Goal: Navigation & Orientation: Find specific page/section

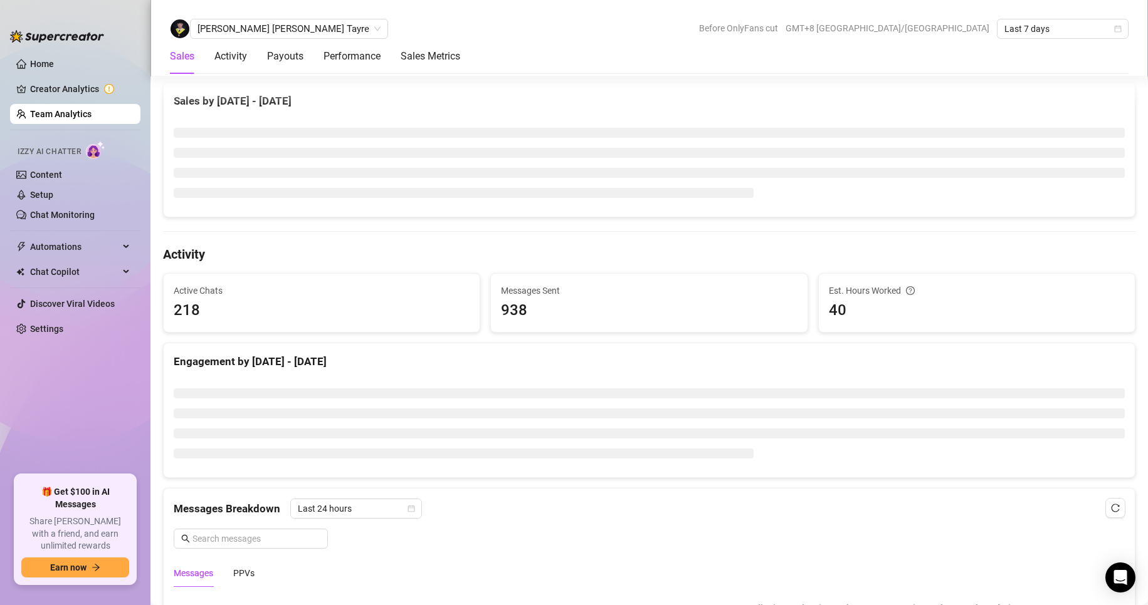
scroll to position [188, 0]
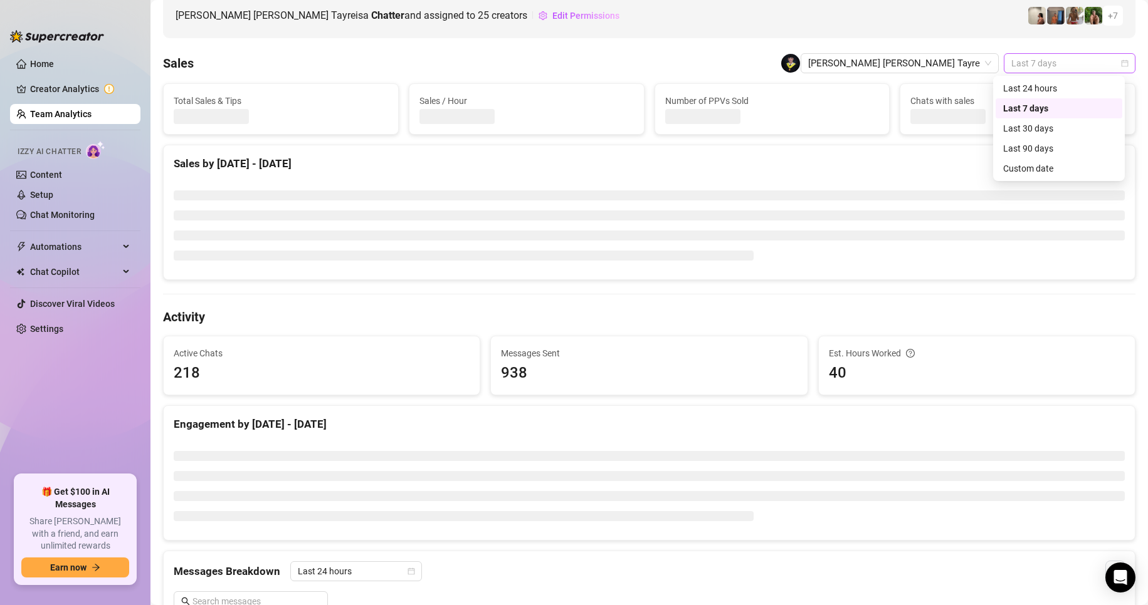
click at [1017, 65] on span "Last 7 days" at bounding box center [1069, 63] width 117 height 19
click at [1022, 164] on div "Custom date" at bounding box center [1059, 169] width 112 height 14
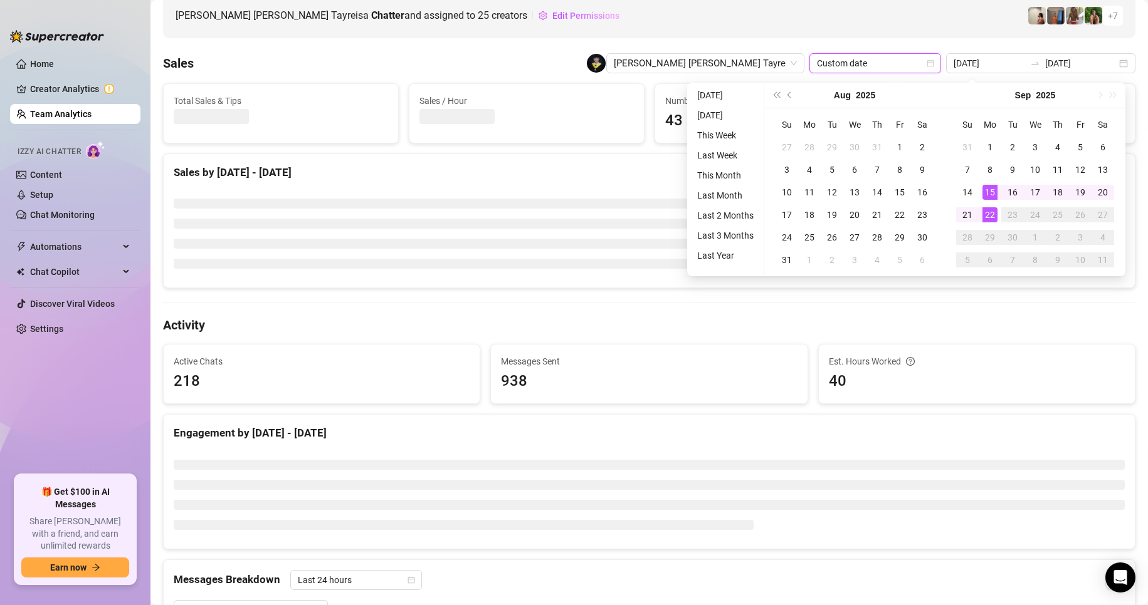
type input "[DATE]"
click at [987, 213] on div "22" at bounding box center [989, 214] width 15 height 15
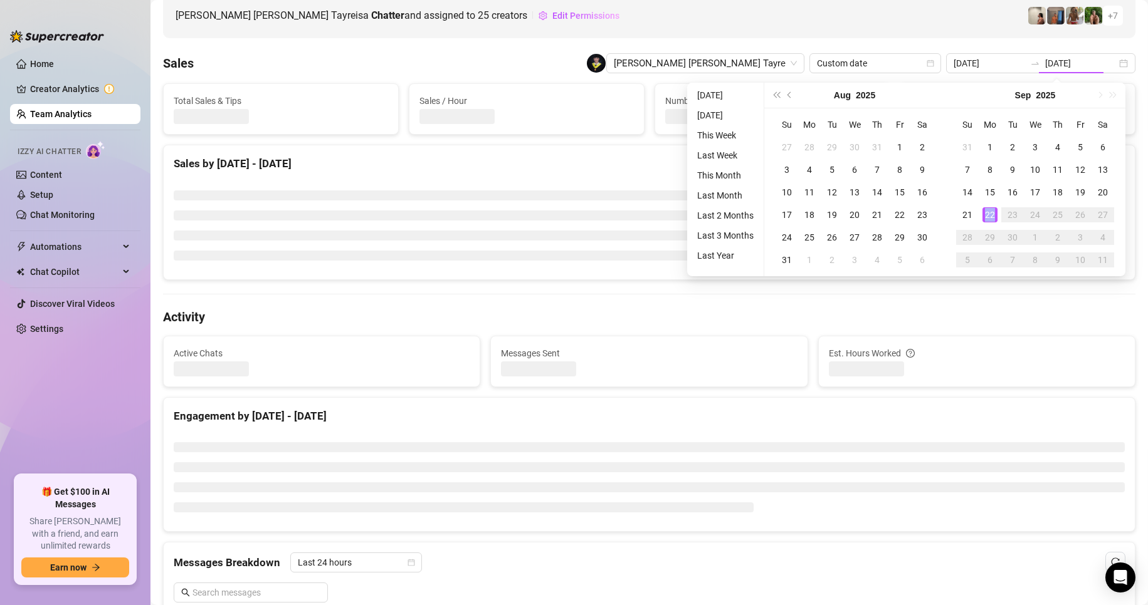
type input "[DATE]"
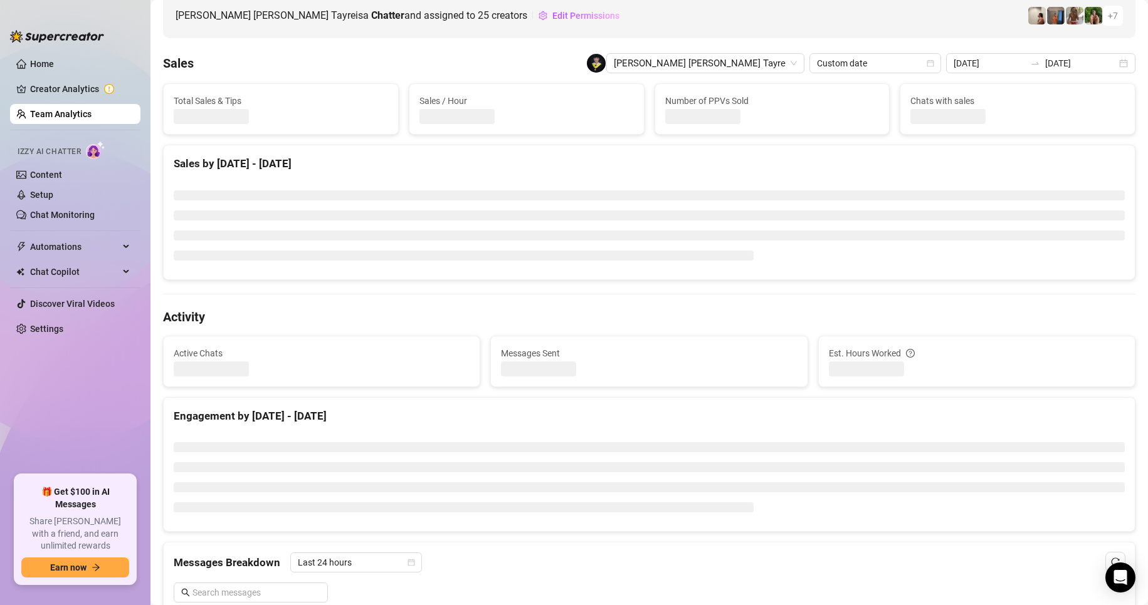
click at [87, 115] on link "Team Analytics" at bounding box center [60, 114] width 61 height 10
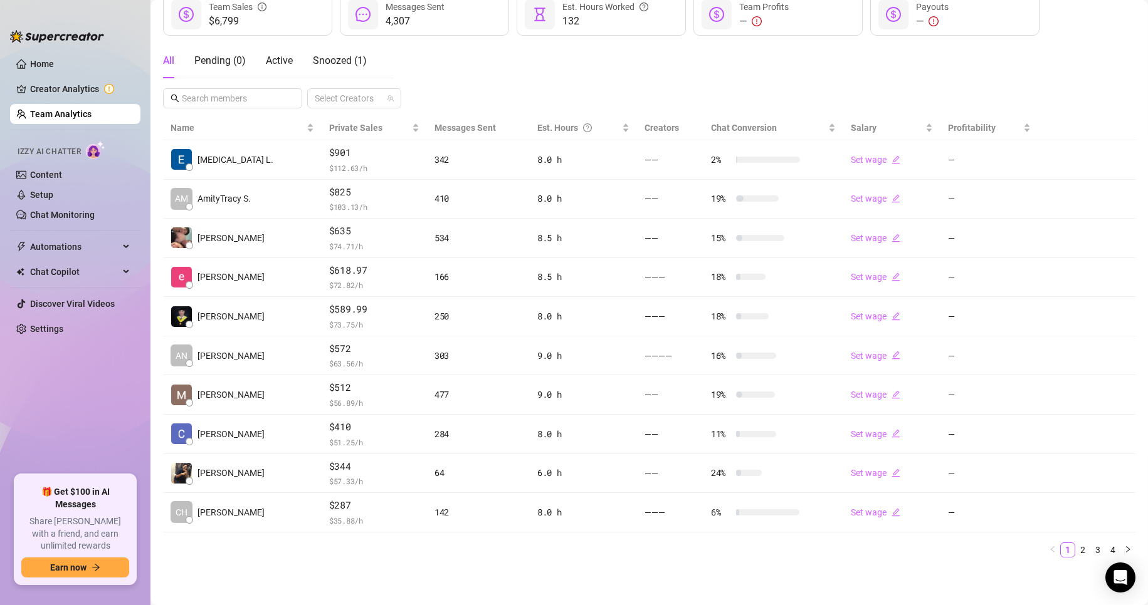
scroll to position [183, 0]
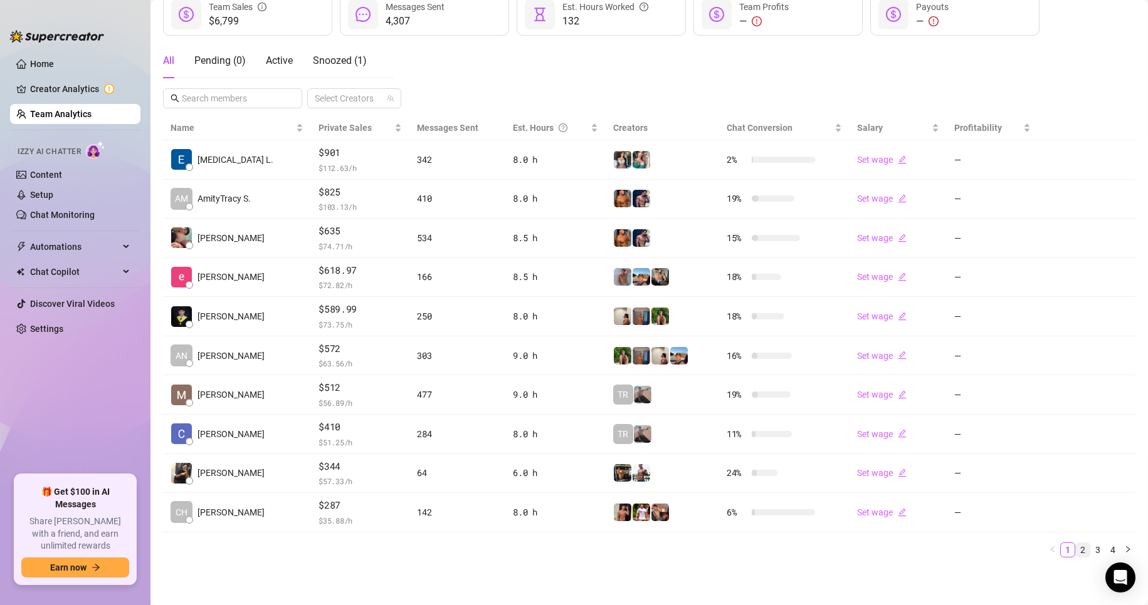
click at [1075, 555] on link "2" at bounding box center [1082, 550] width 14 height 14
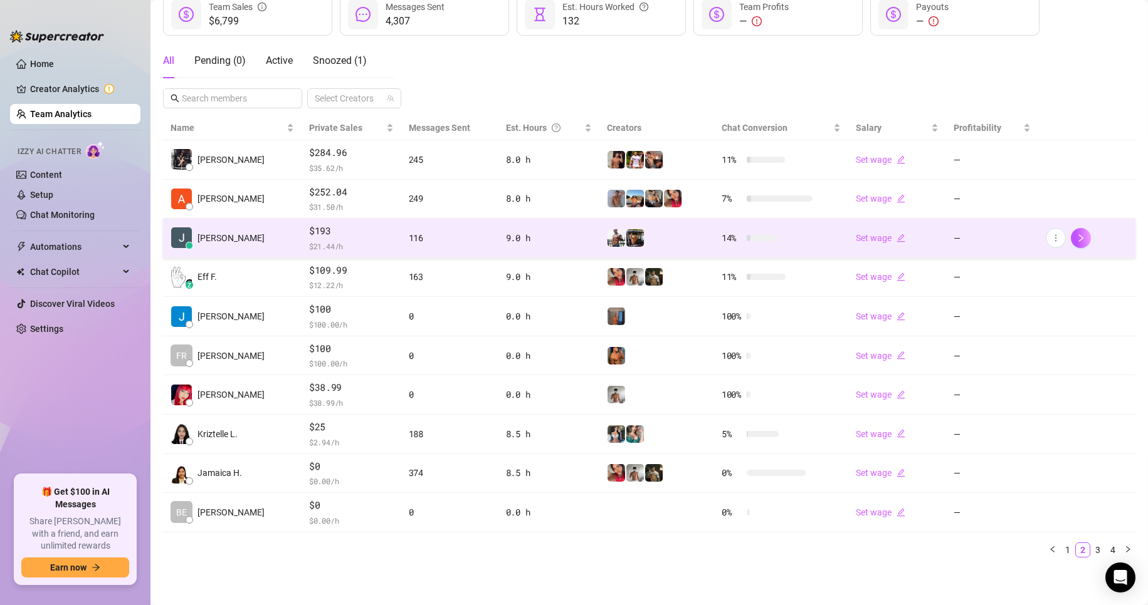
click at [320, 233] on span "$193" at bounding box center [351, 231] width 85 height 15
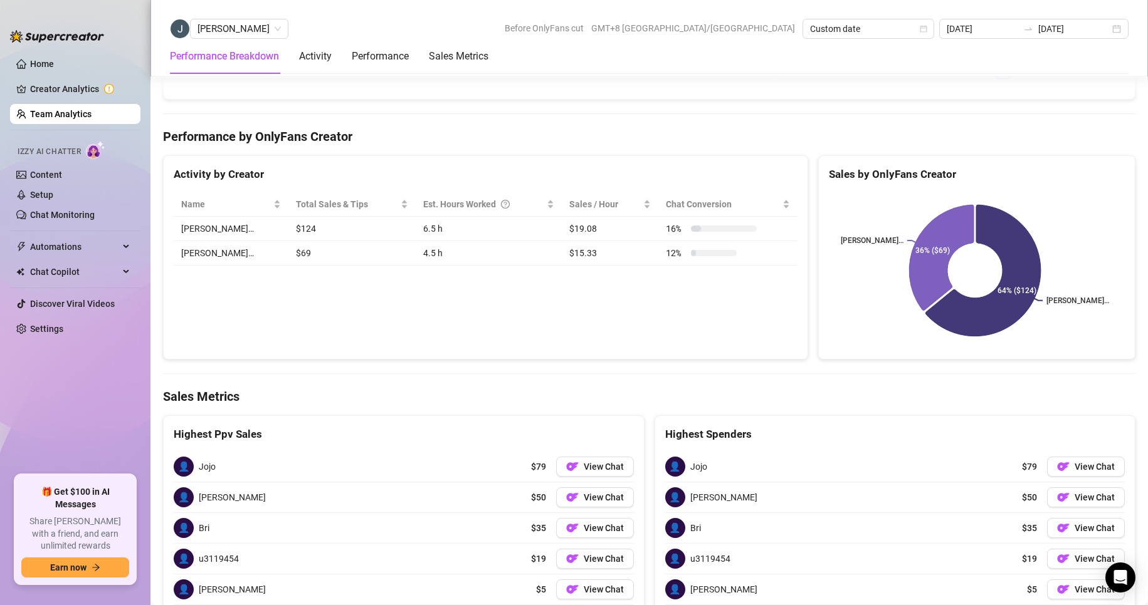
scroll to position [1806, 0]
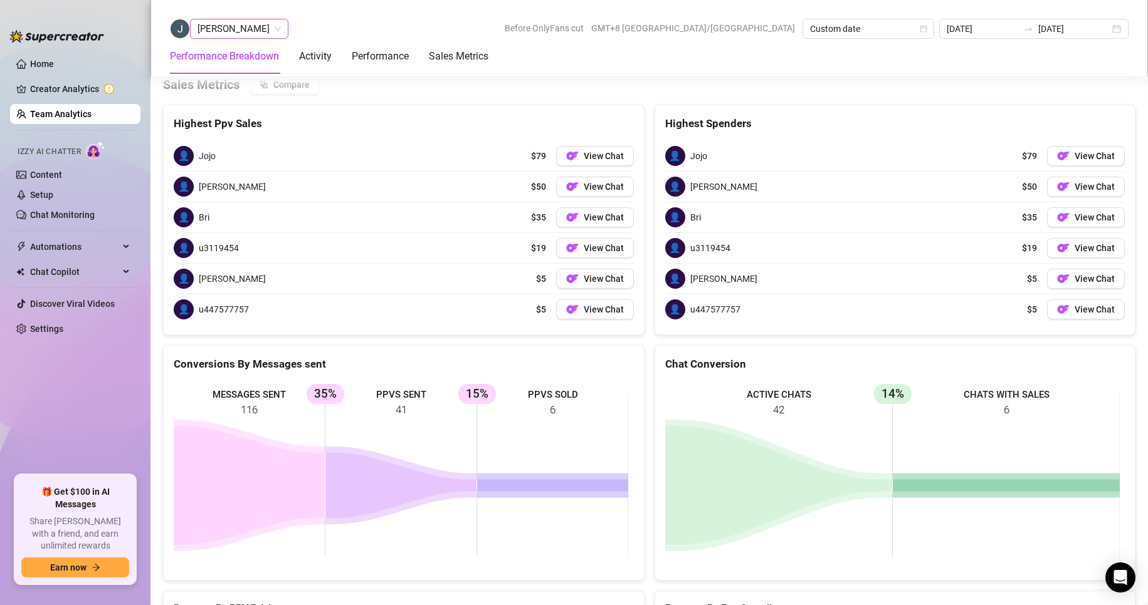
click at [248, 27] on span "[PERSON_NAME]" at bounding box center [238, 28] width 83 height 19
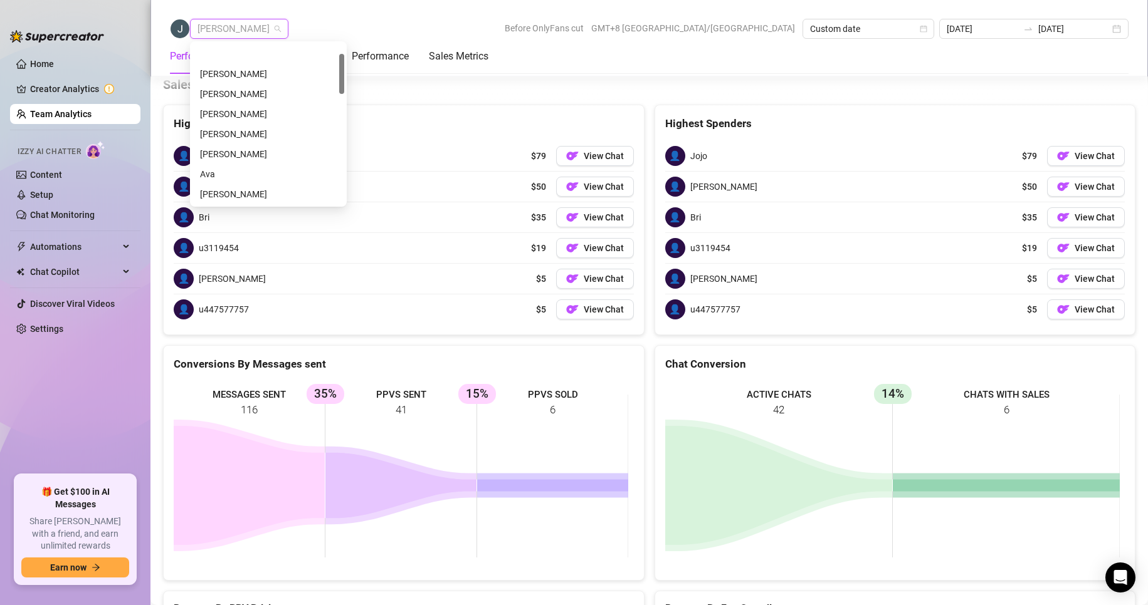
scroll to position [40, 0]
click at [1032, 27] on icon "swap-right" at bounding box center [1028, 29] width 10 height 10
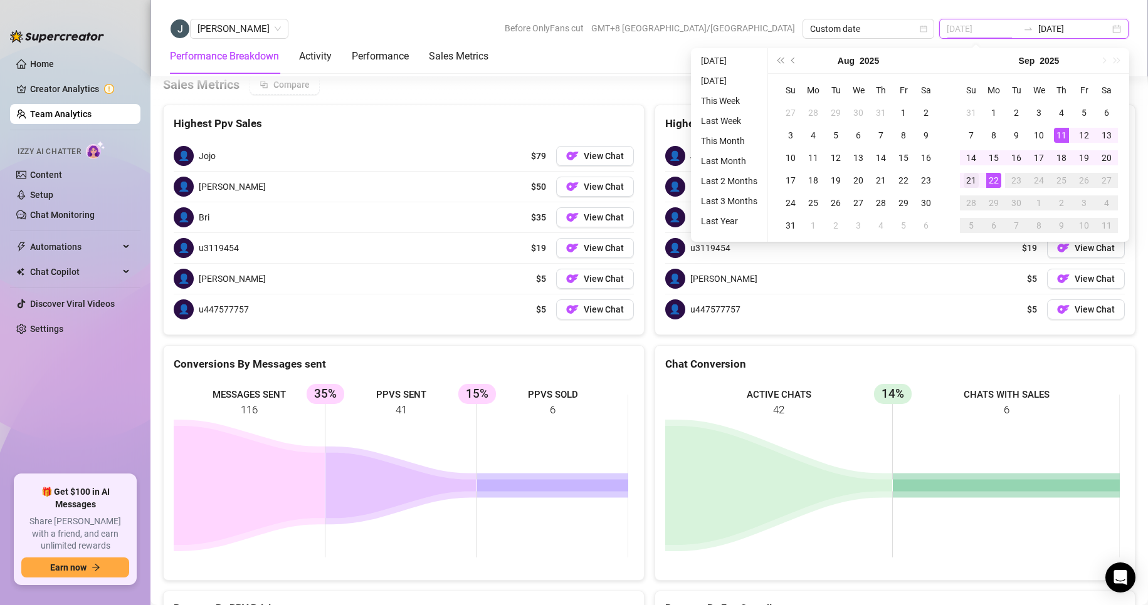
type input "[DATE]"
click at [978, 176] on td "21" at bounding box center [971, 180] width 23 height 23
click at [978, 176] on div "21" at bounding box center [970, 180] width 15 height 15
type input "[DATE]"
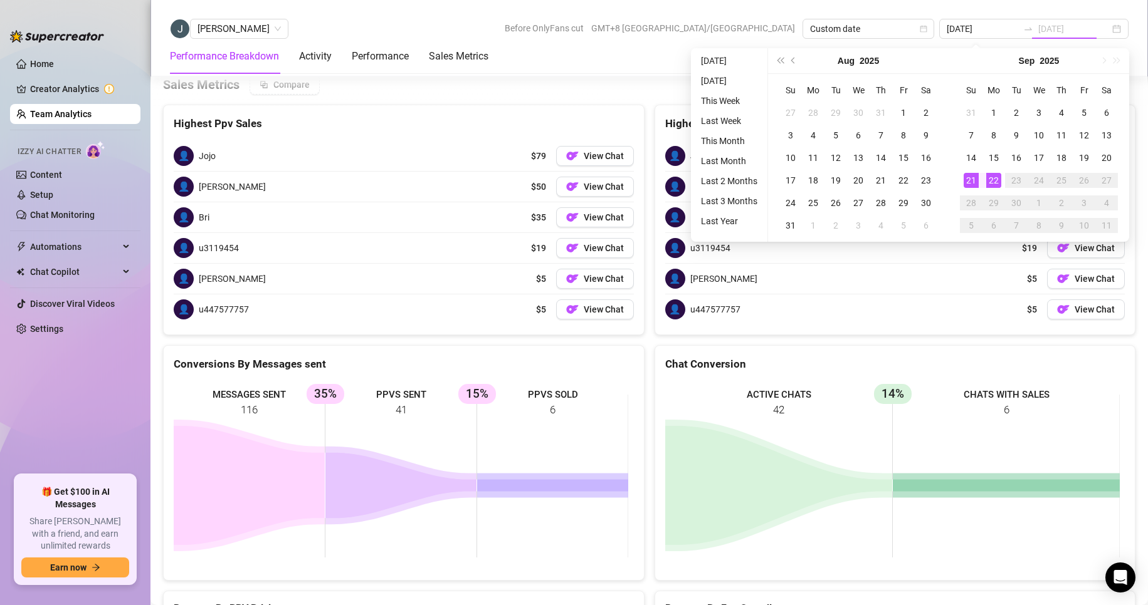
type input "[DATE]"
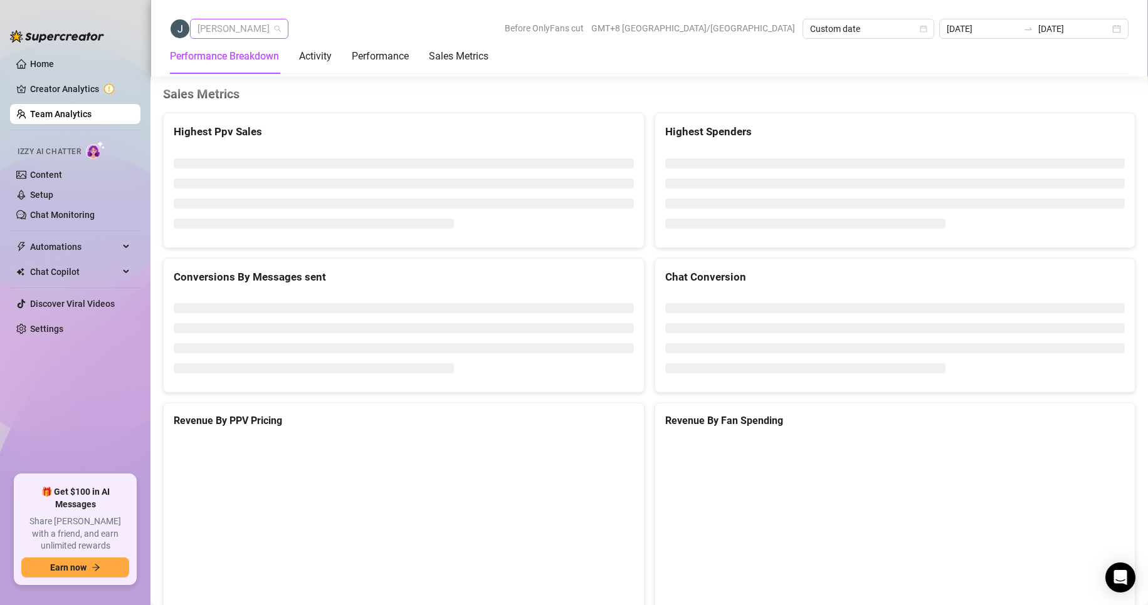
click at [224, 32] on span "[PERSON_NAME]" at bounding box center [238, 28] width 83 height 19
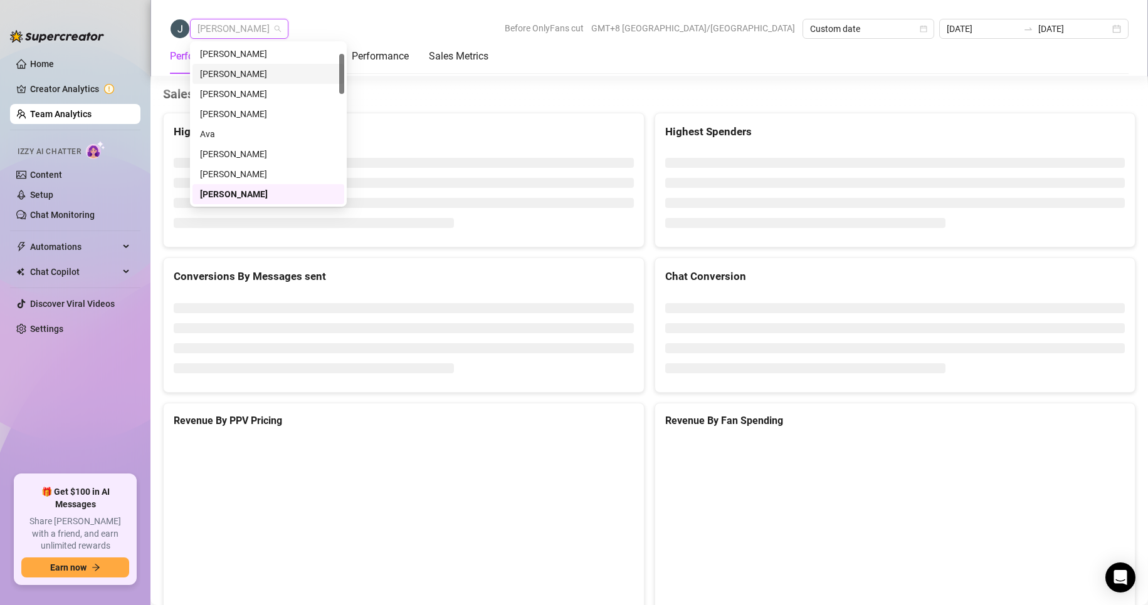
scroll to position [0, 0]
click at [226, 58] on div "[PERSON_NAME]" at bounding box center [268, 54] width 137 height 14
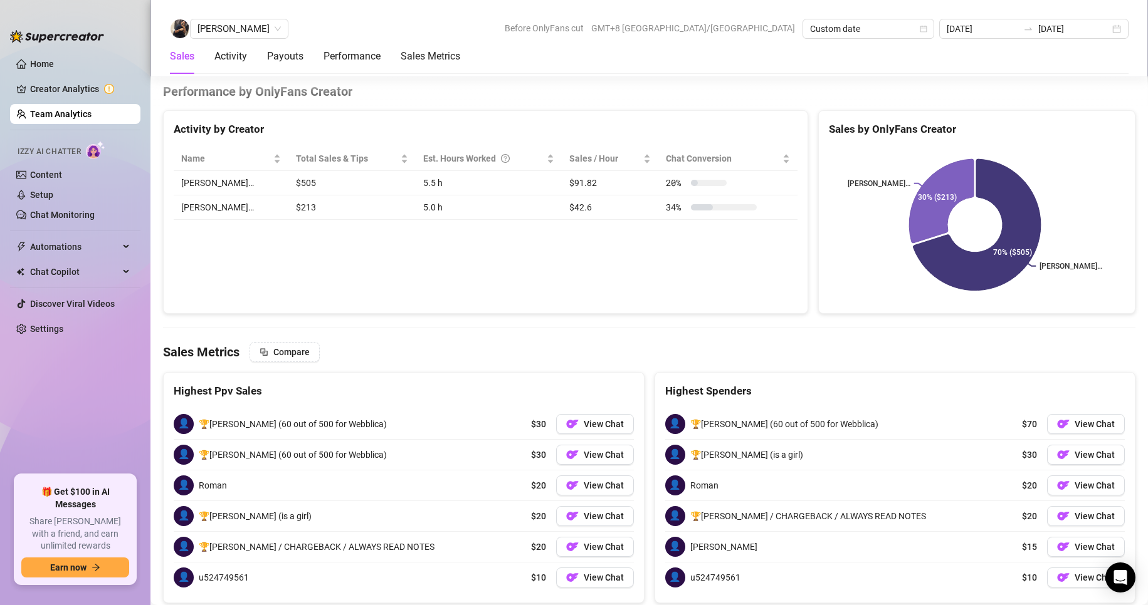
scroll to position [1868, 0]
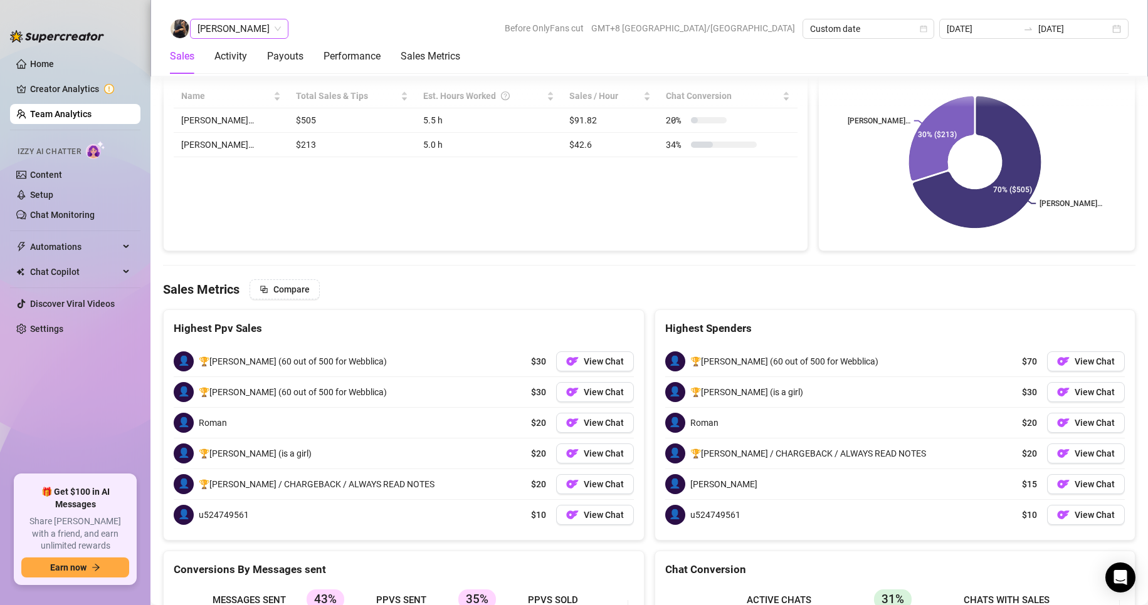
click at [218, 36] on span "[PERSON_NAME]" at bounding box center [238, 28] width 83 height 19
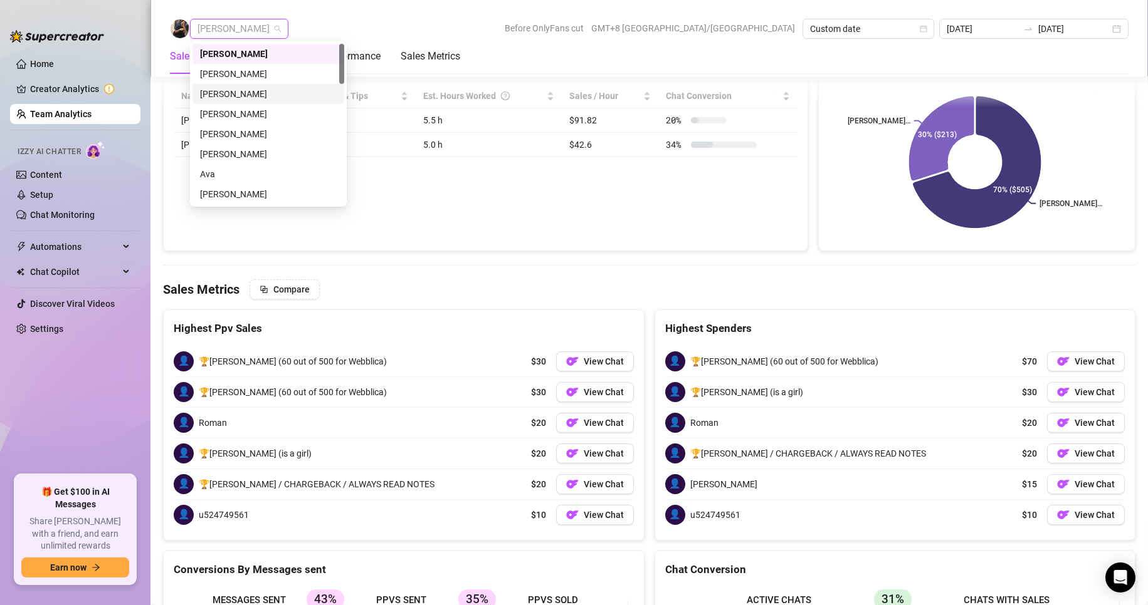
click at [229, 90] on div "[PERSON_NAME]" at bounding box center [268, 94] width 137 height 14
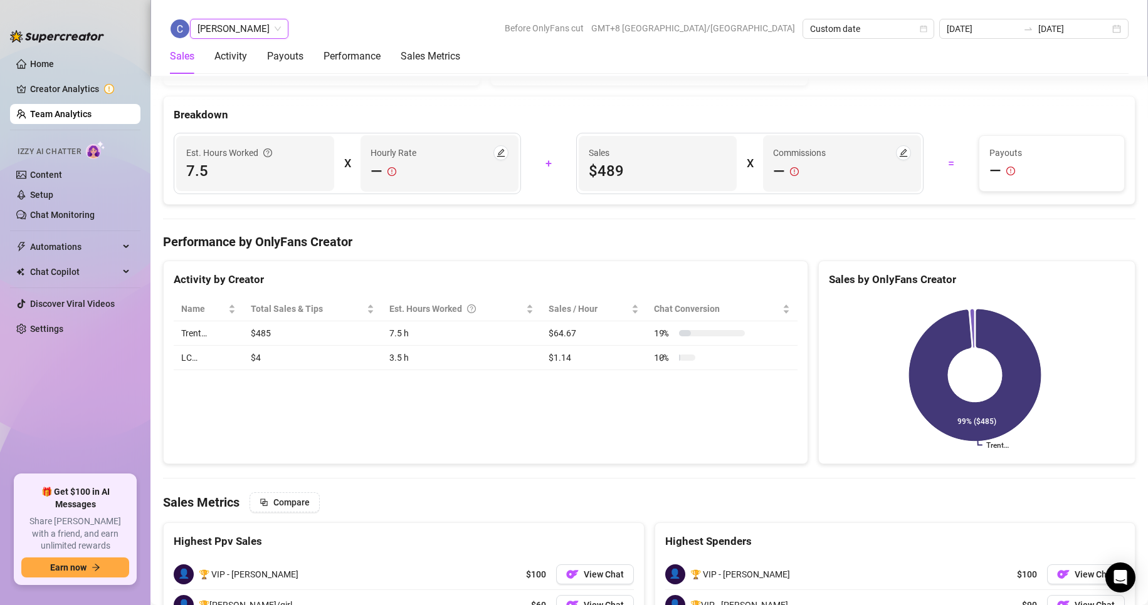
scroll to position [1855, 0]
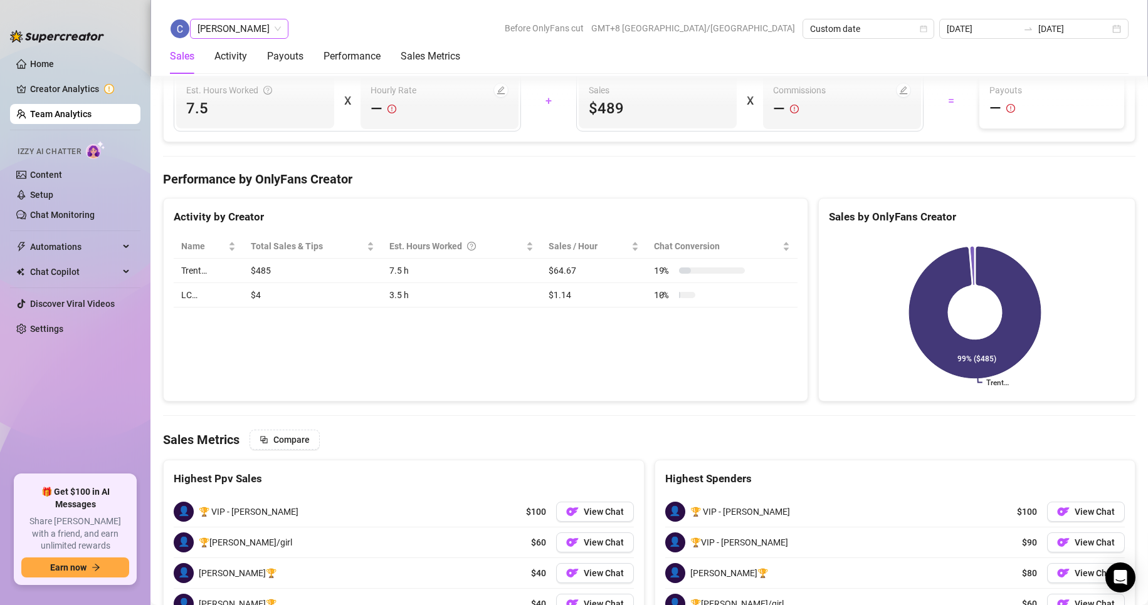
click at [246, 33] on span "[PERSON_NAME]" at bounding box center [238, 28] width 83 height 19
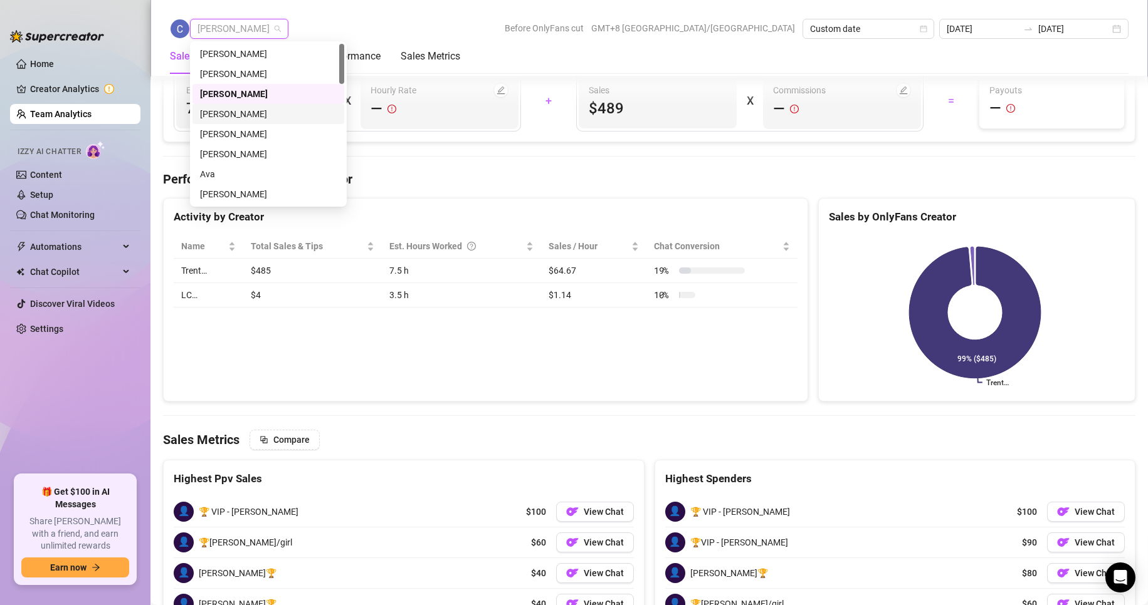
click at [226, 113] on div "[PERSON_NAME]" at bounding box center [268, 114] width 137 height 14
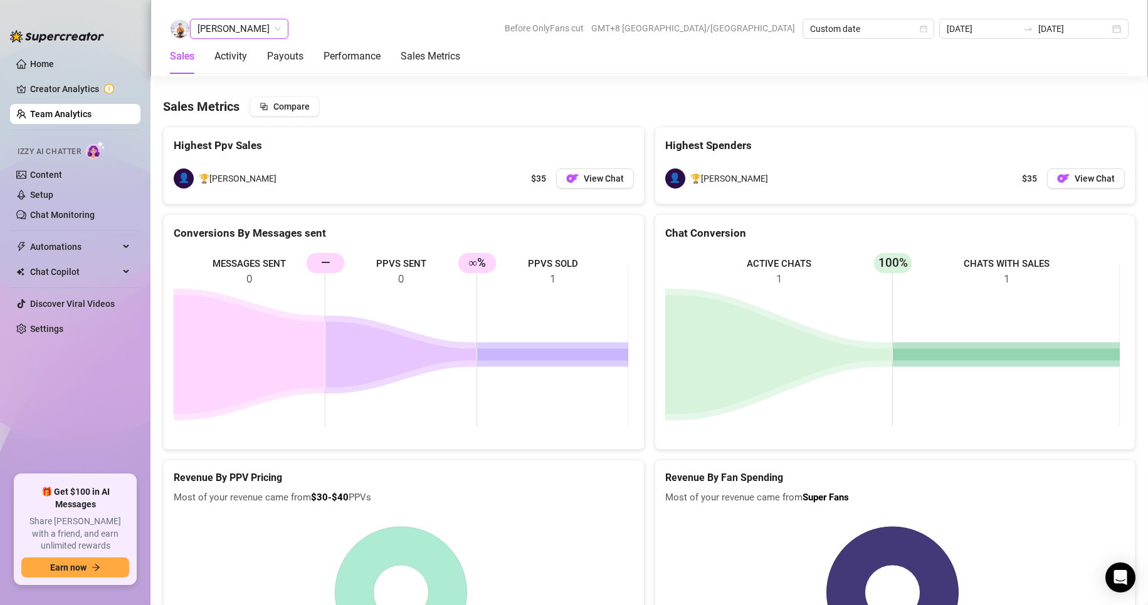
scroll to position [1606, 0]
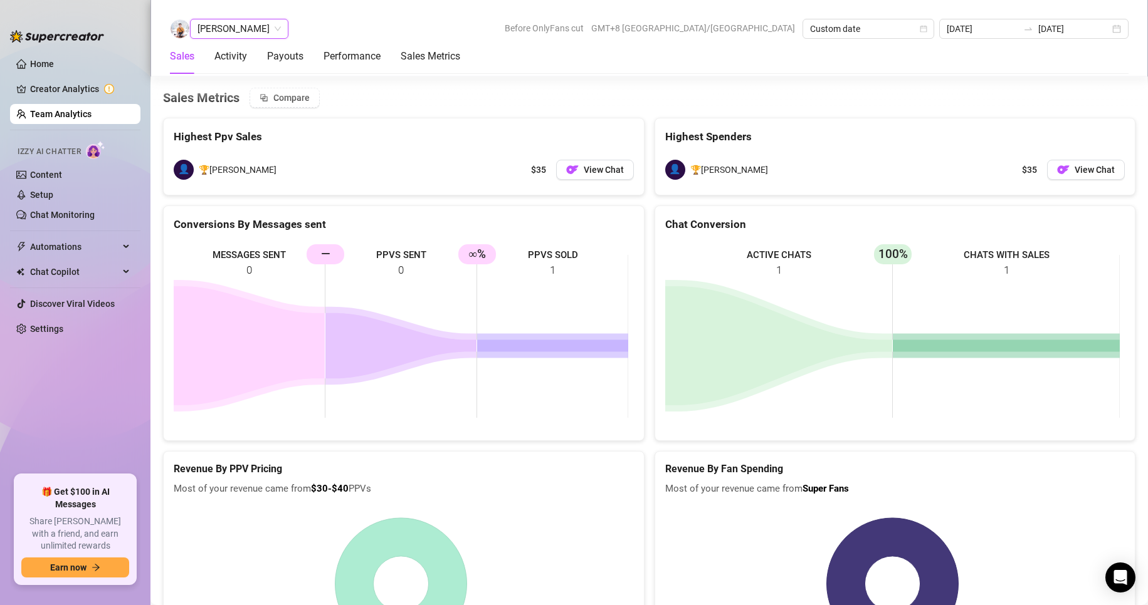
click at [238, 23] on span "[PERSON_NAME]" at bounding box center [238, 28] width 83 height 19
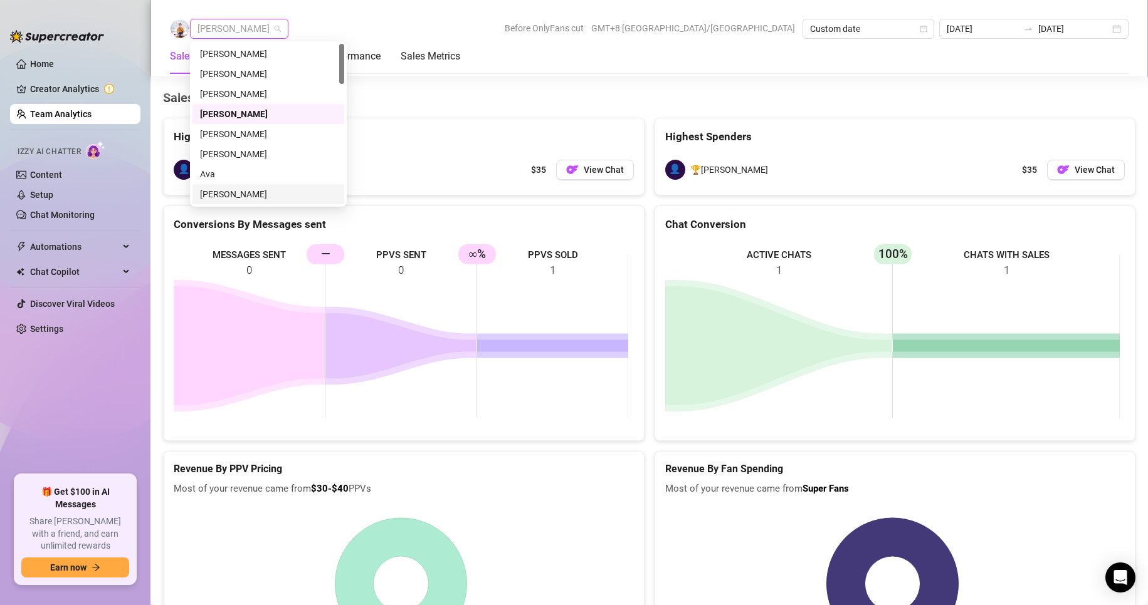
click at [218, 192] on div "[PERSON_NAME]" at bounding box center [268, 194] width 137 height 14
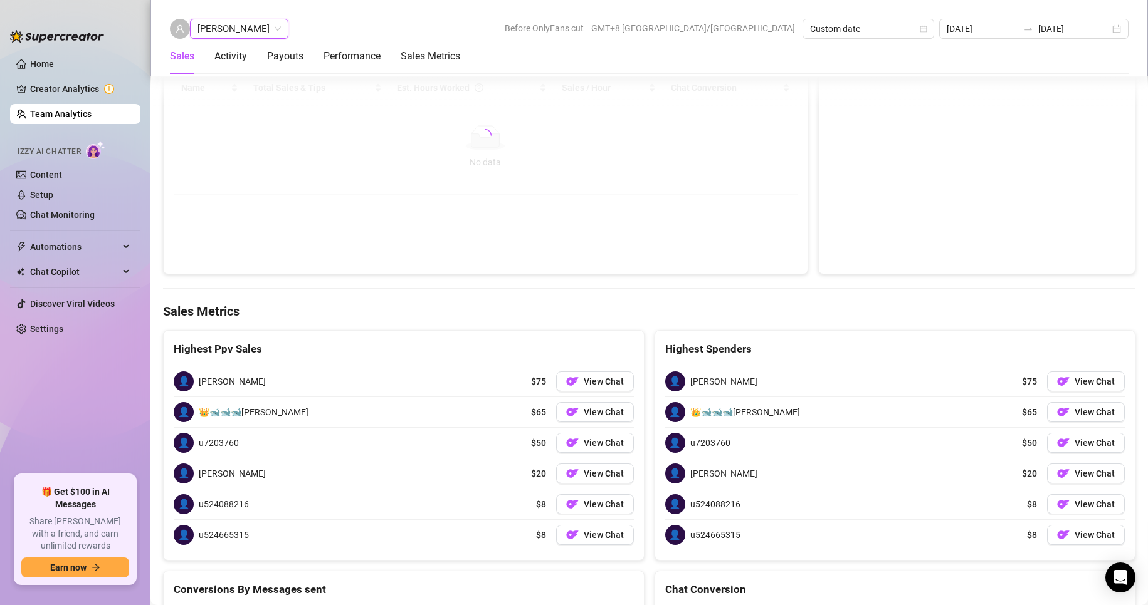
scroll to position [1876, 0]
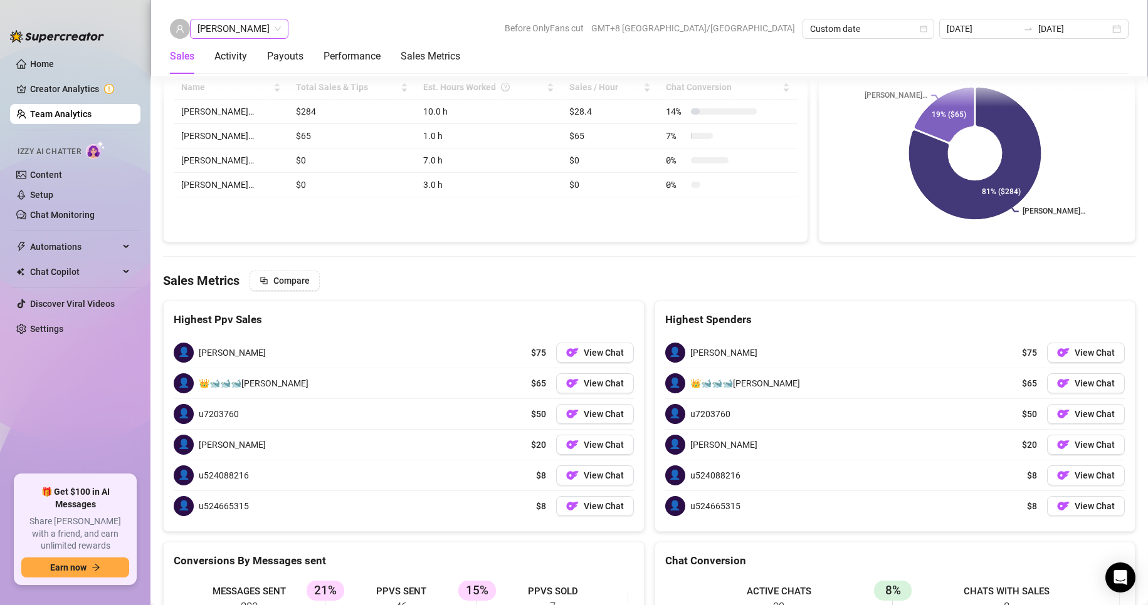
click at [221, 34] on span "[PERSON_NAME]" at bounding box center [238, 28] width 83 height 19
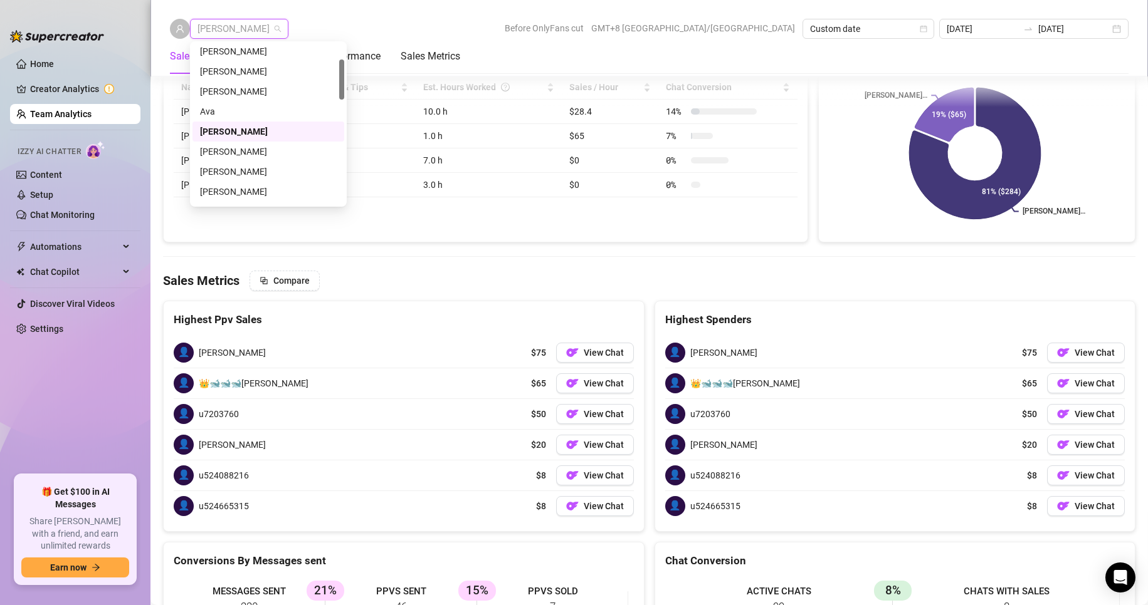
scroll to position [125, 0]
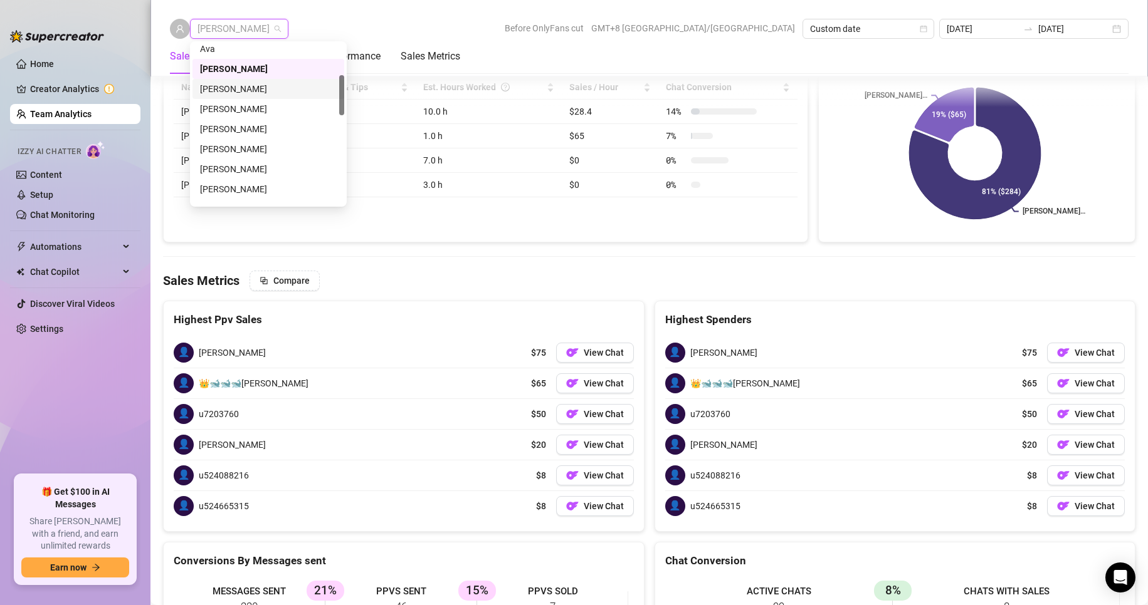
click at [222, 92] on div "[PERSON_NAME]" at bounding box center [268, 89] width 137 height 14
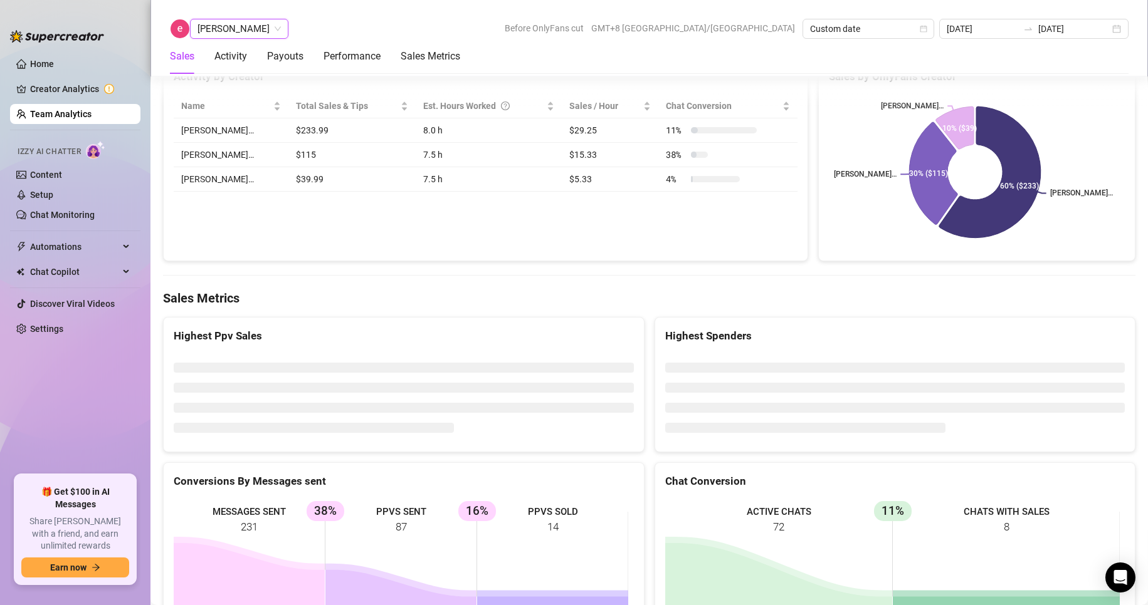
scroll to position [1876, 0]
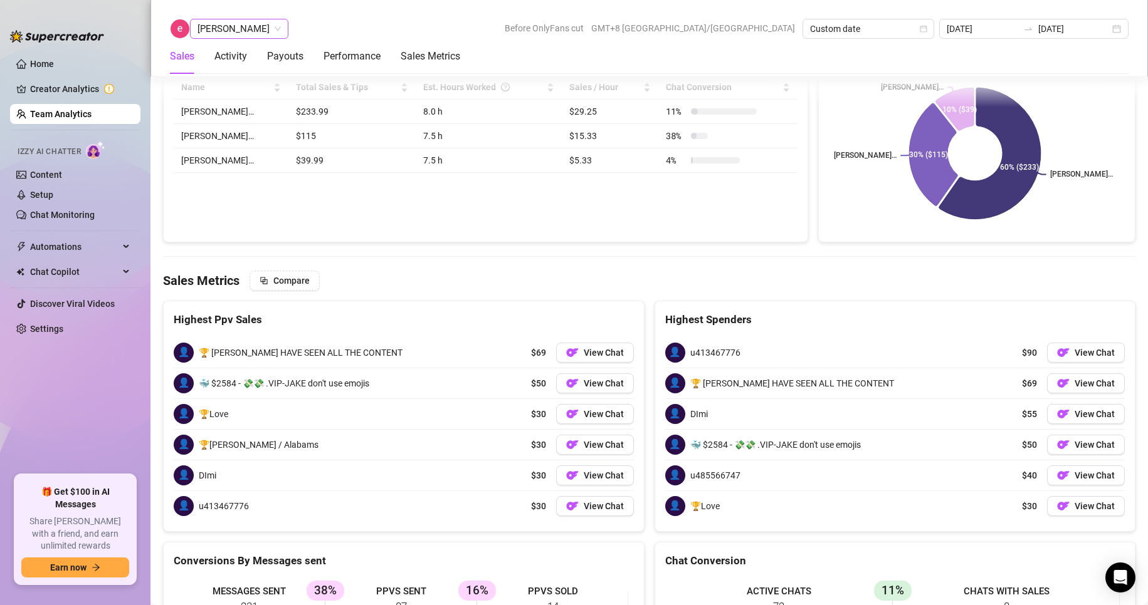
click at [217, 26] on span "[PERSON_NAME]" at bounding box center [238, 28] width 83 height 19
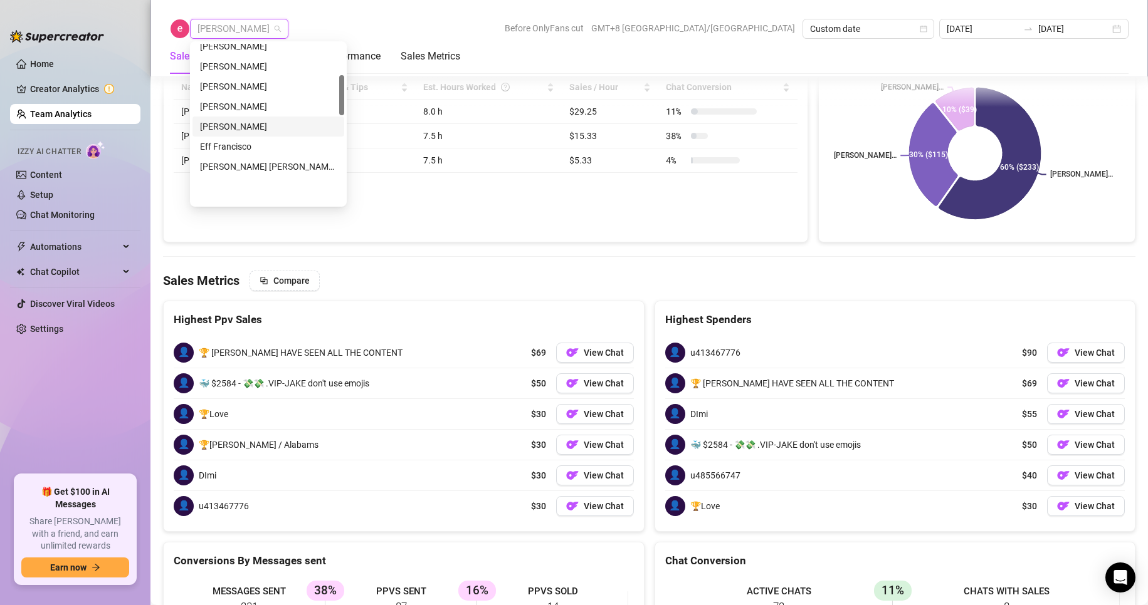
scroll to position [125, 0]
click at [220, 112] on div "[PERSON_NAME]" at bounding box center [268, 109] width 137 height 14
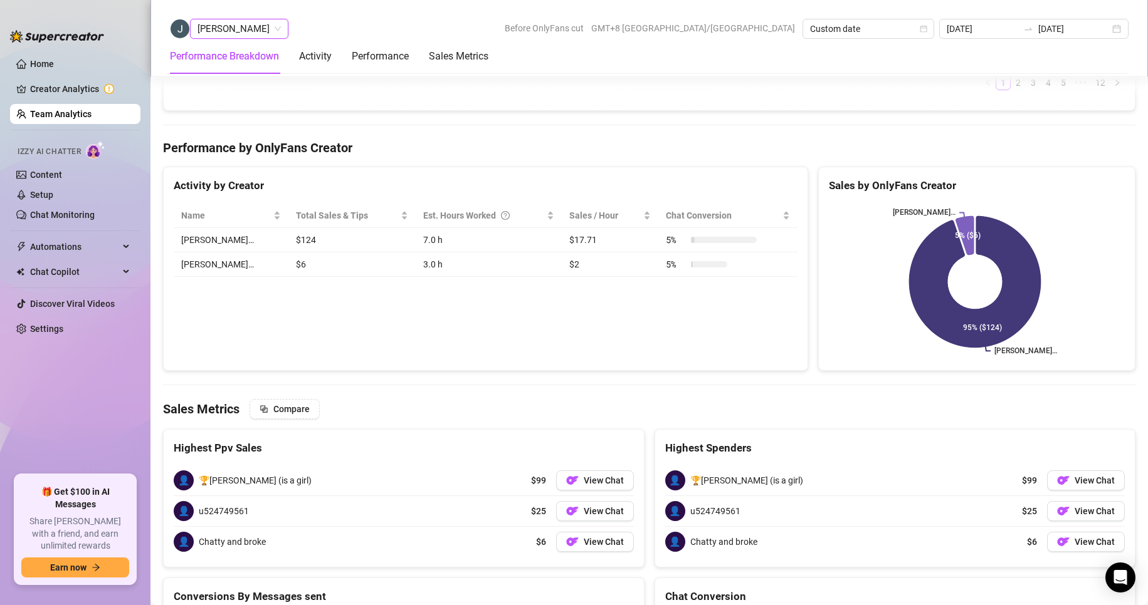
scroll to position [1544, 0]
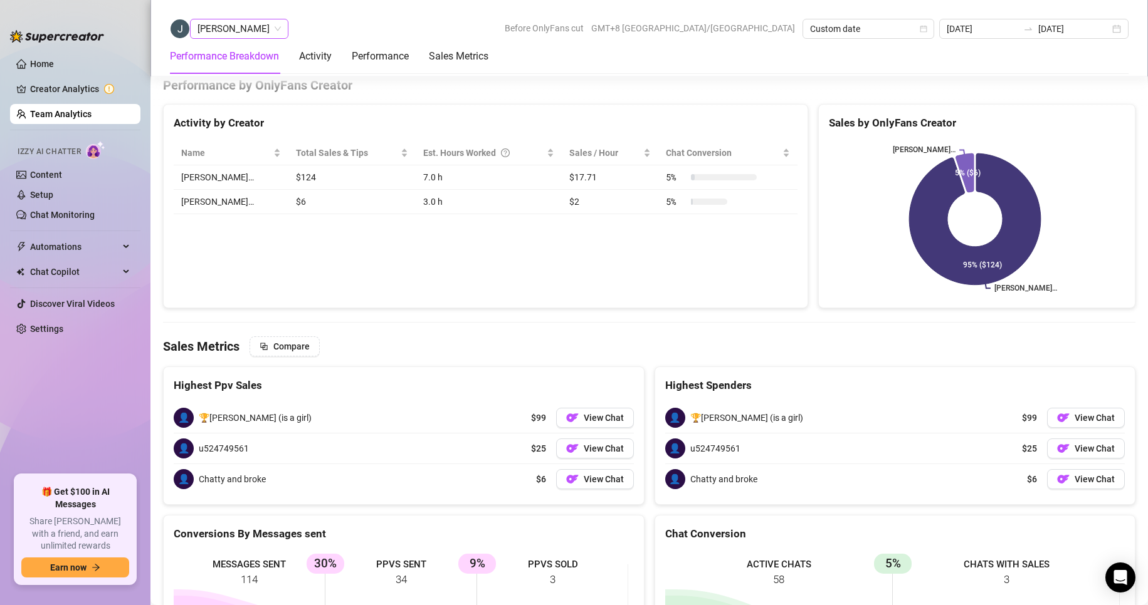
click at [231, 34] on span "[PERSON_NAME]" at bounding box center [238, 28] width 83 height 19
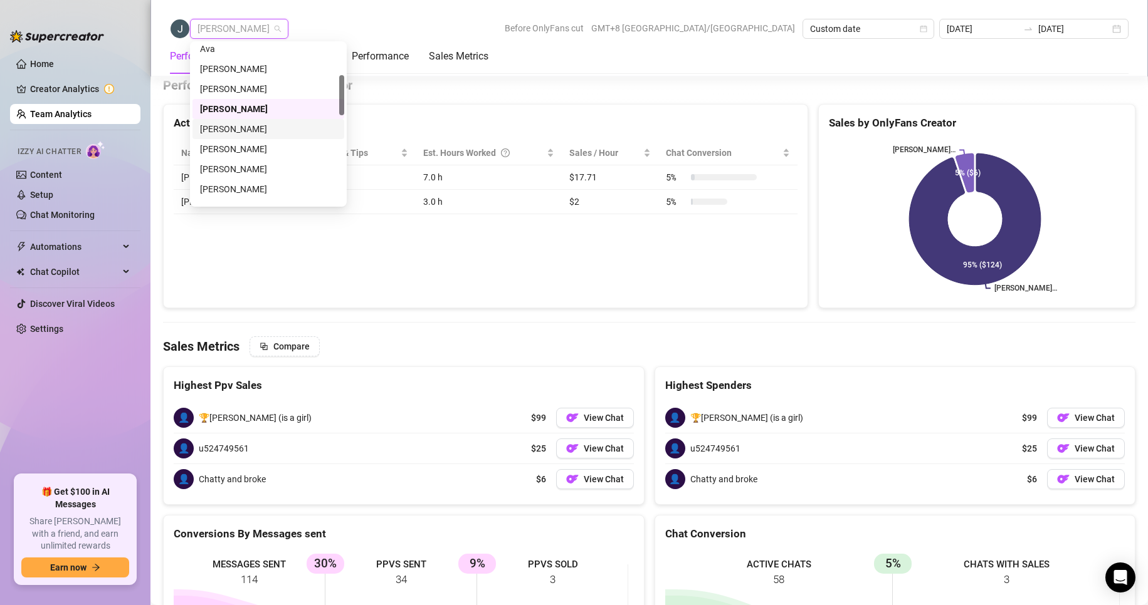
click at [229, 125] on div "[PERSON_NAME]" at bounding box center [268, 129] width 137 height 14
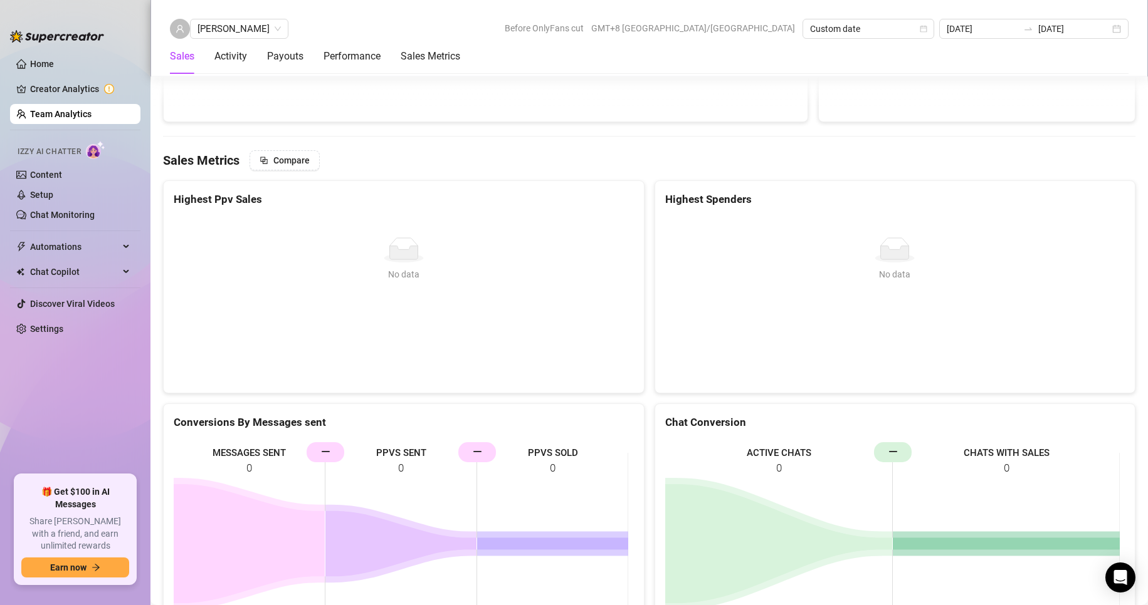
scroll to position [1606, 0]
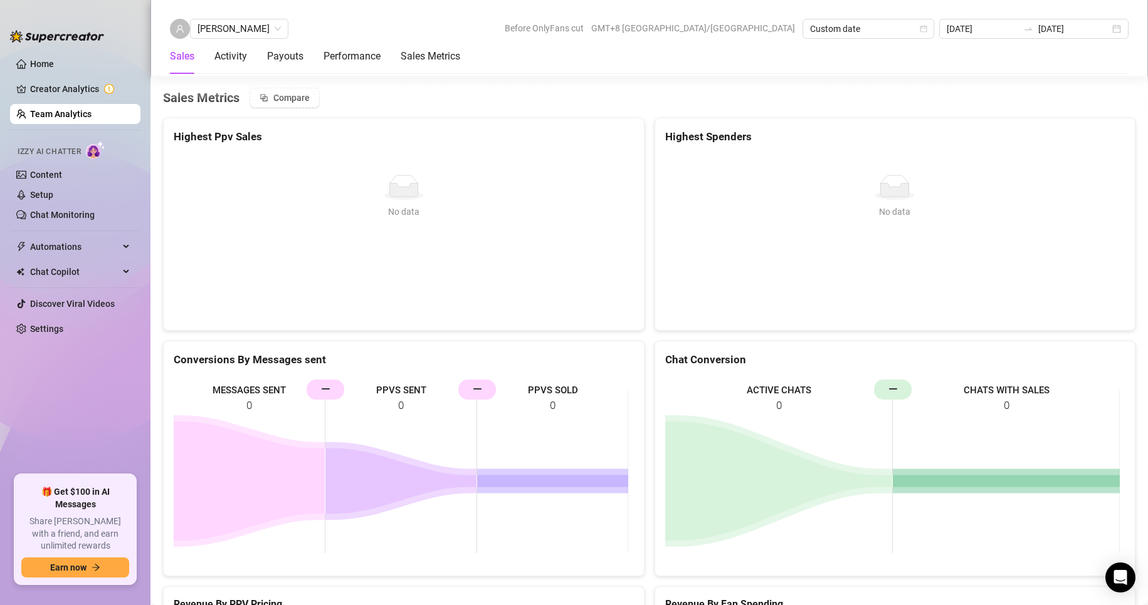
click at [249, 39] on div "Sales Activity Payouts Performance Sales Metrics" at bounding box center [315, 56] width 290 height 35
click at [246, 32] on span "[PERSON_NAME]" at bounding box center [238, 28] width 83 height 19
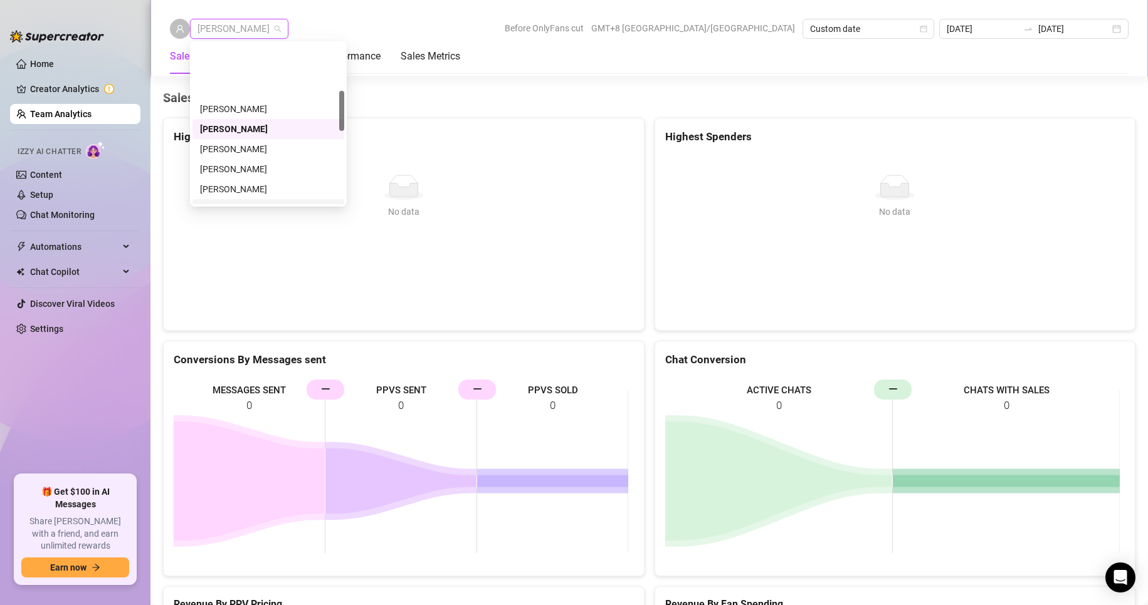
scroll to position [188, 0]
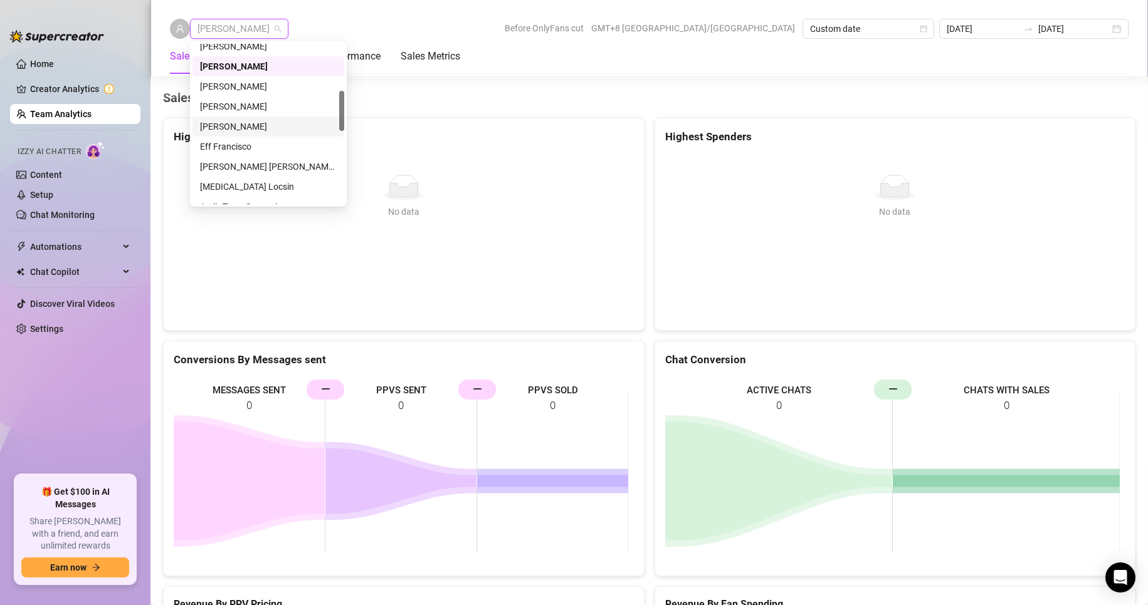
click at [219, 122] on div "[PERSON_NAME]" at bounding box center [268, 127] width 137 height 14
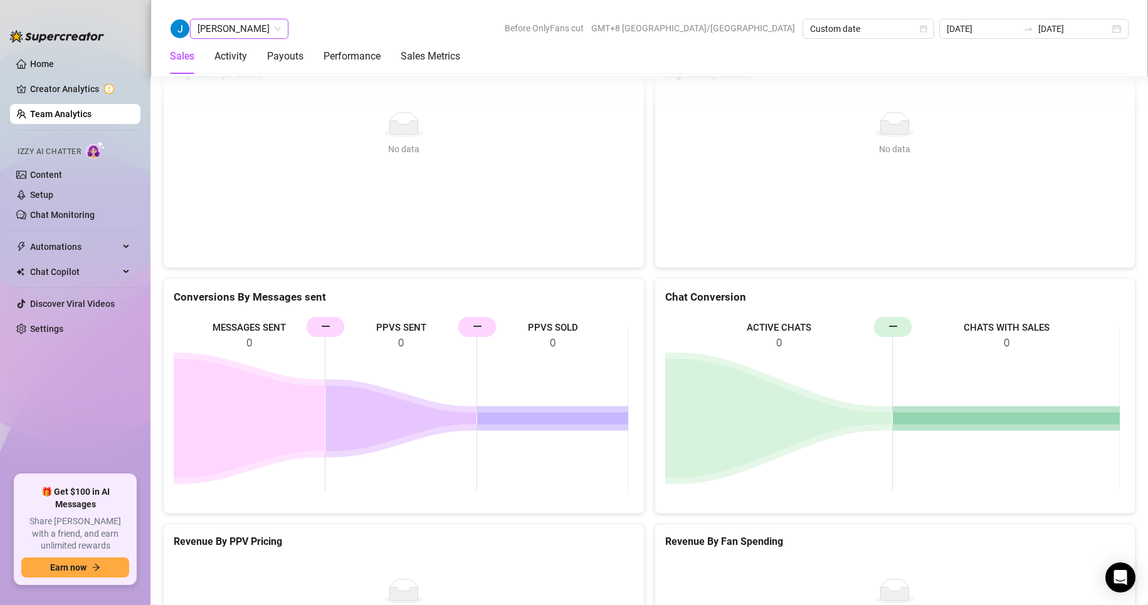
scroll to position [1481, 0]
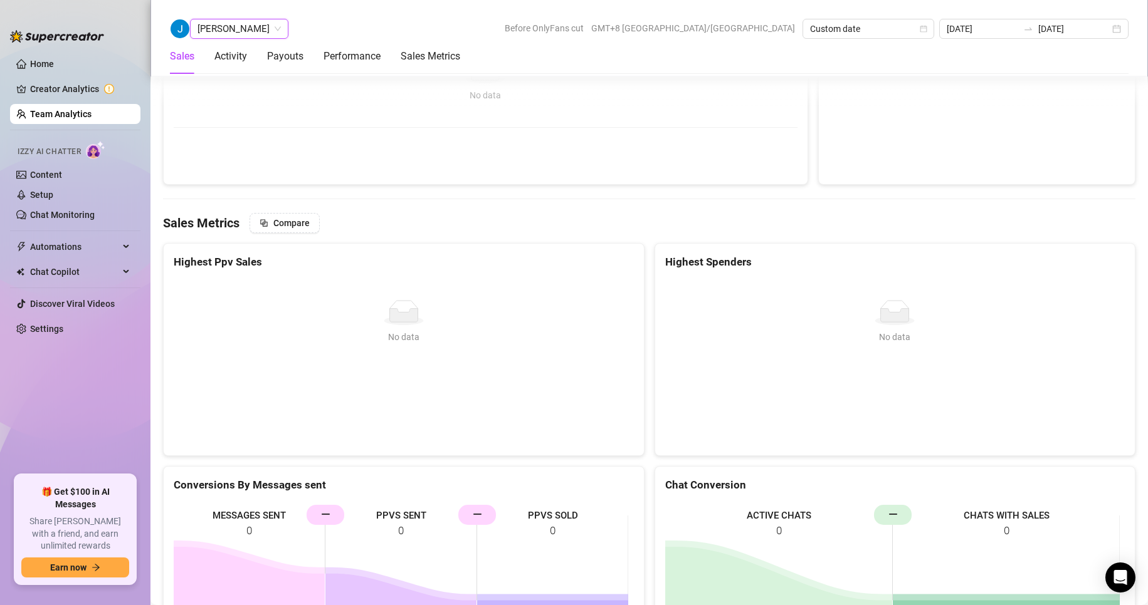
click at [219, 33] on span "[PERSON_NAME]" at bounding box center [238, 28] width 83 height 19
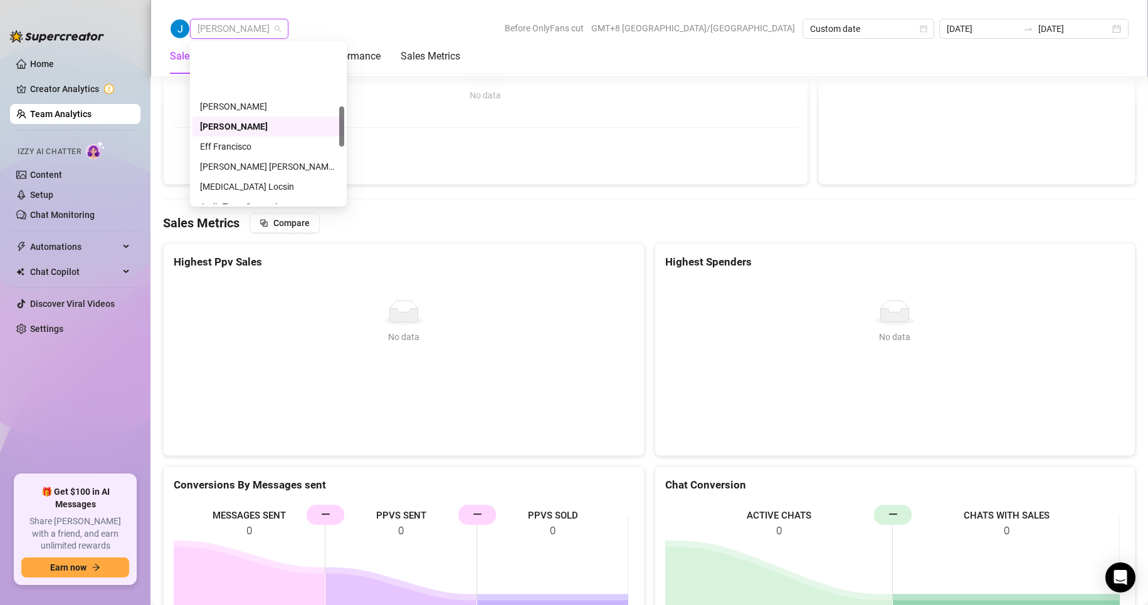
scroll to position [251, 0]
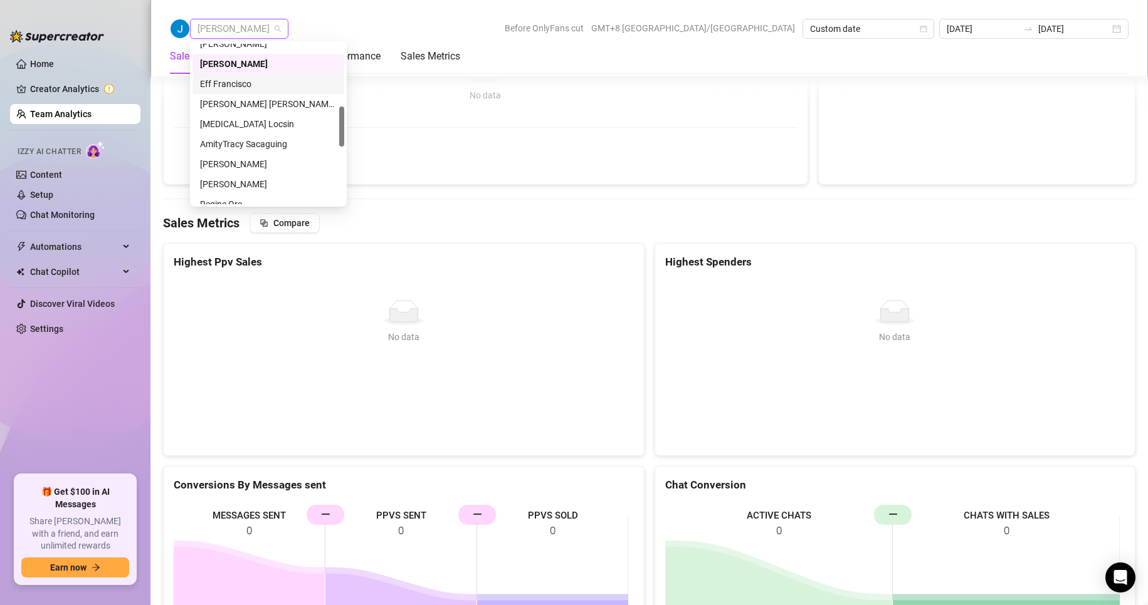
click at [228, 83] on div "Eff Francisco" at bounding box center [268, 84] width 137 height 14
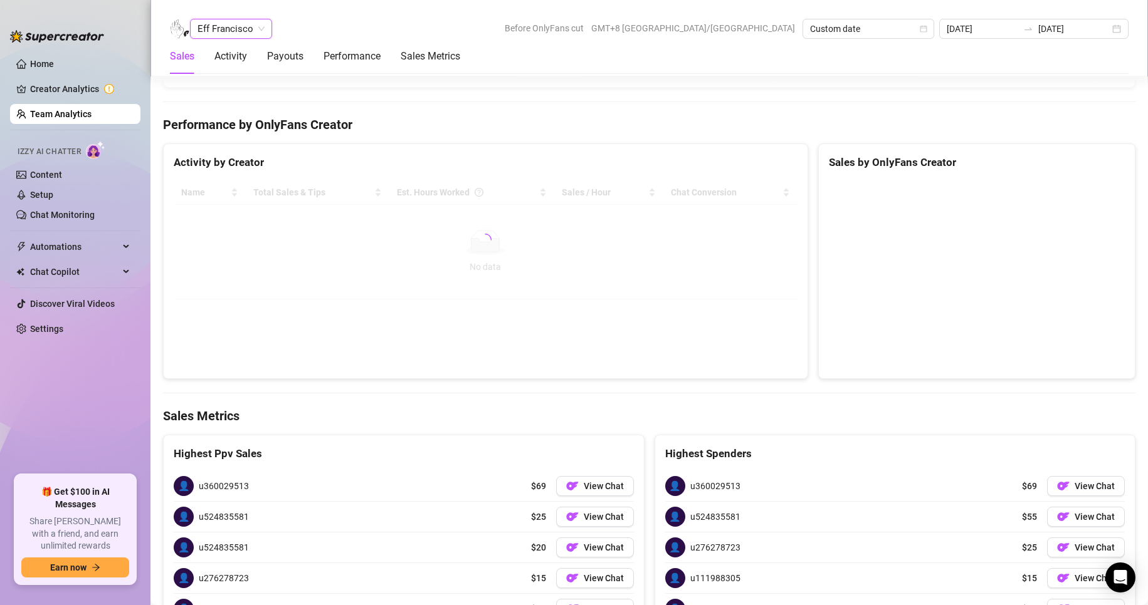
scroll to position [1780, 0]
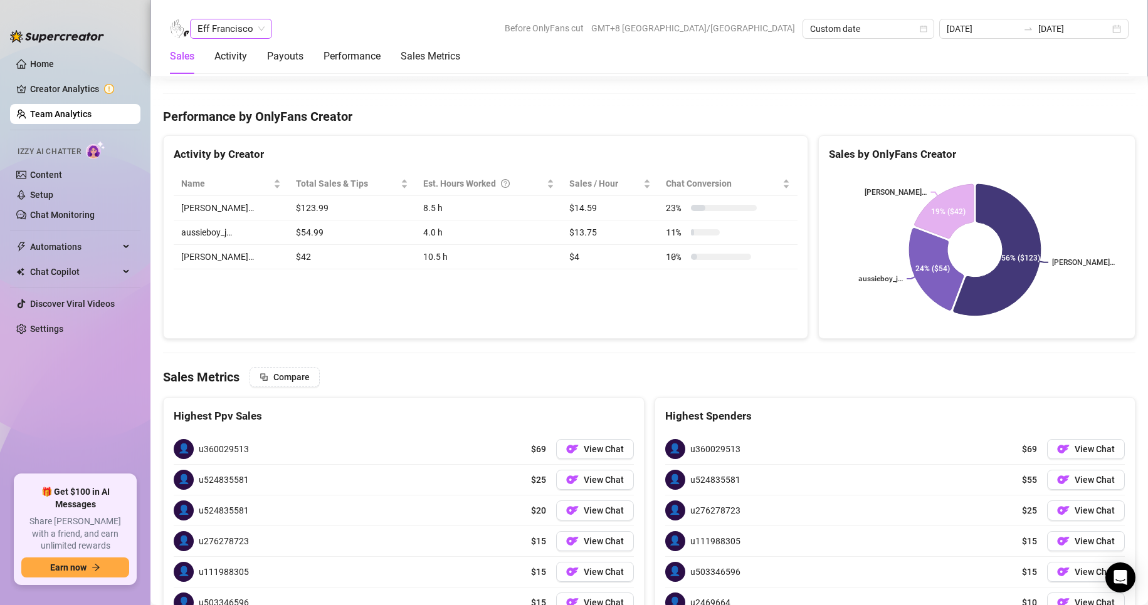
click at [221, 28] on span "Eff Francisco" at bounding box center [230, 28] width 67 height 19
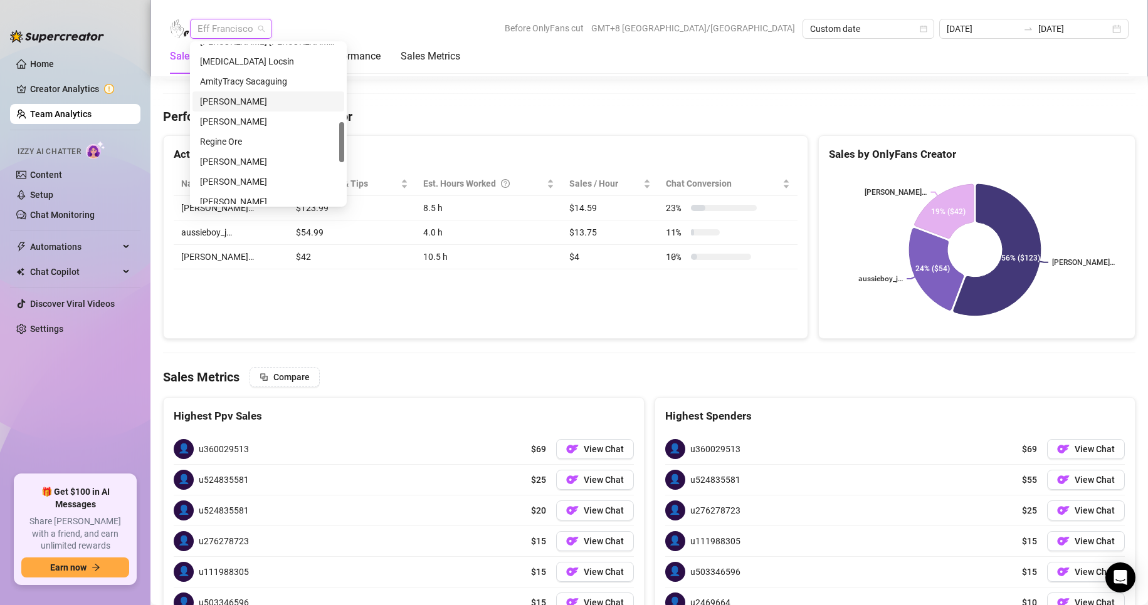
scroll to position [251, 0]
click at [231, 102] on div "[PERSON_NAME] [PERSON_NAME] Tarcena" at bounding box center [268, 104] width 137 height 14
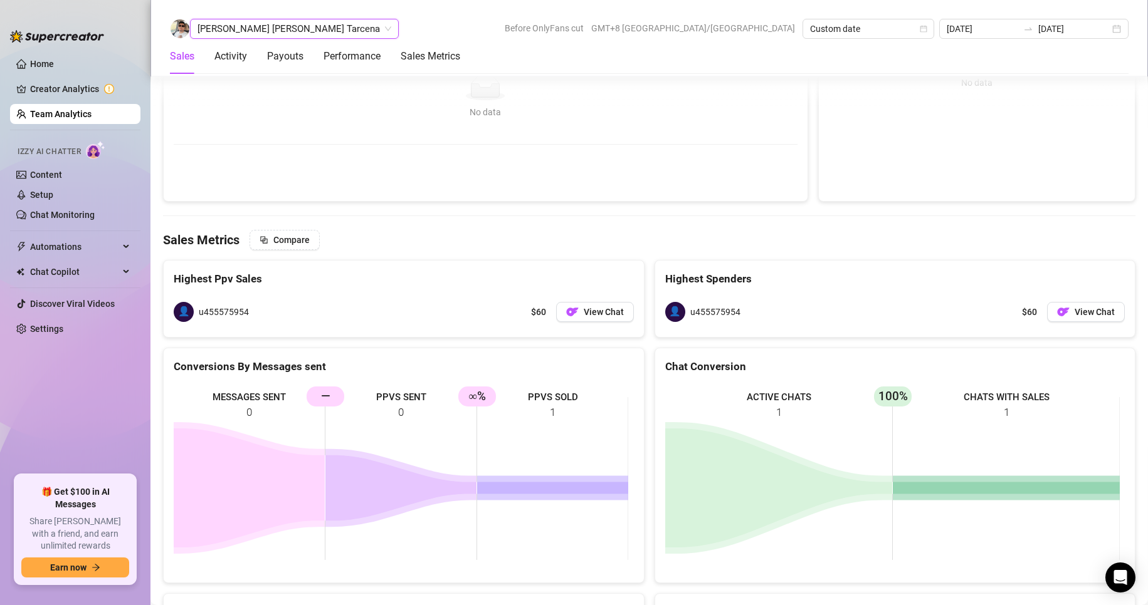
scroll to position [1481, 0]
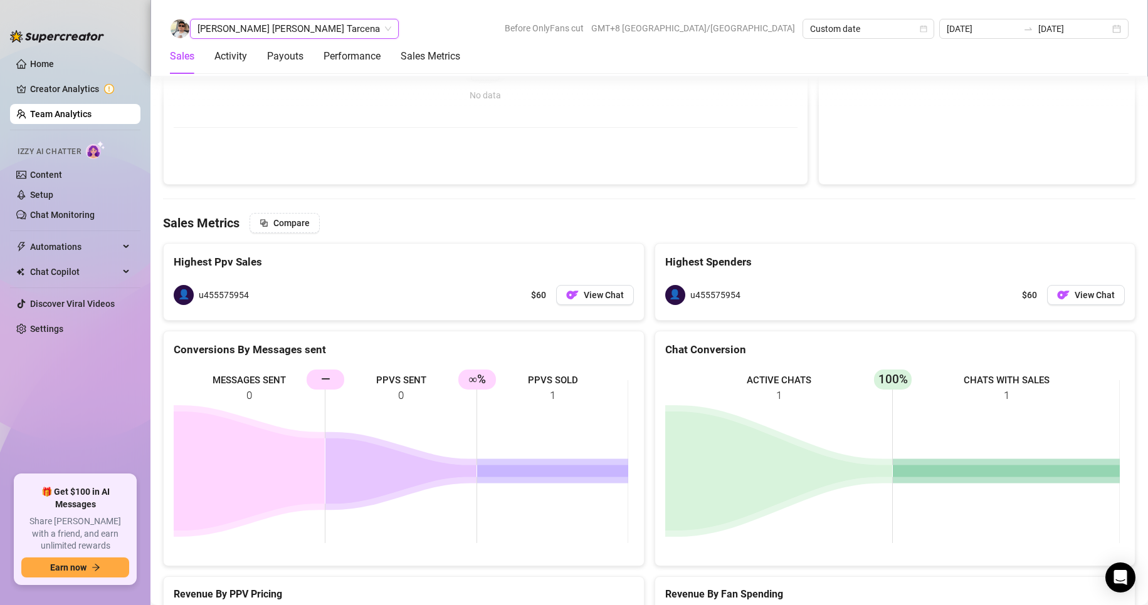
click at [247, 38] on span "[PERSON_NAME] [PERSON_NAME] Tarcena" at bounding box center [294, 28] width 194 height 19
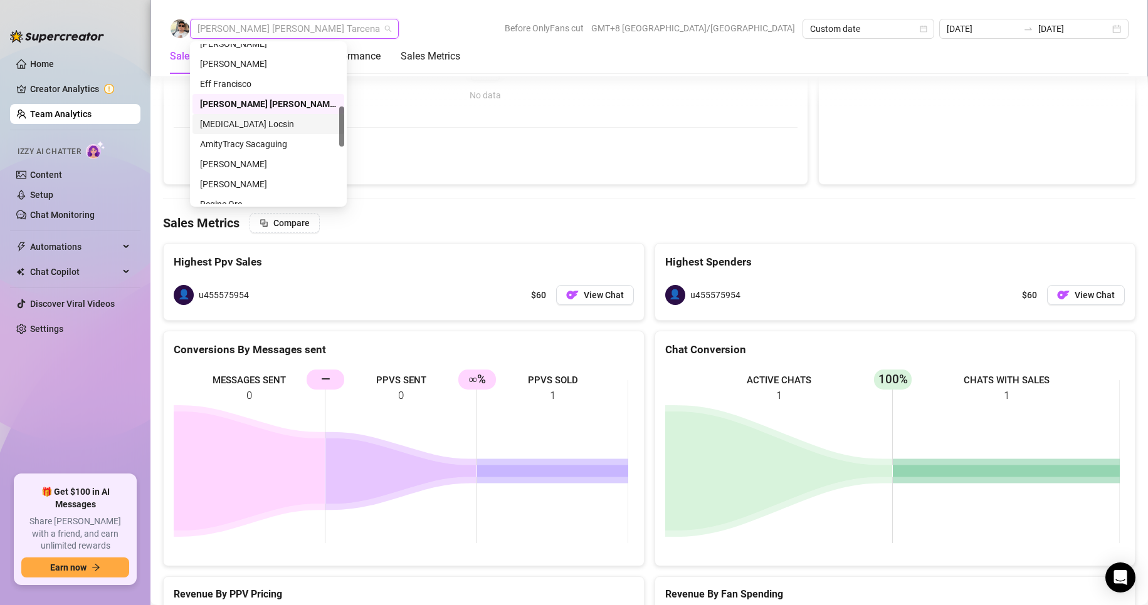
scroll to position [313, 0]
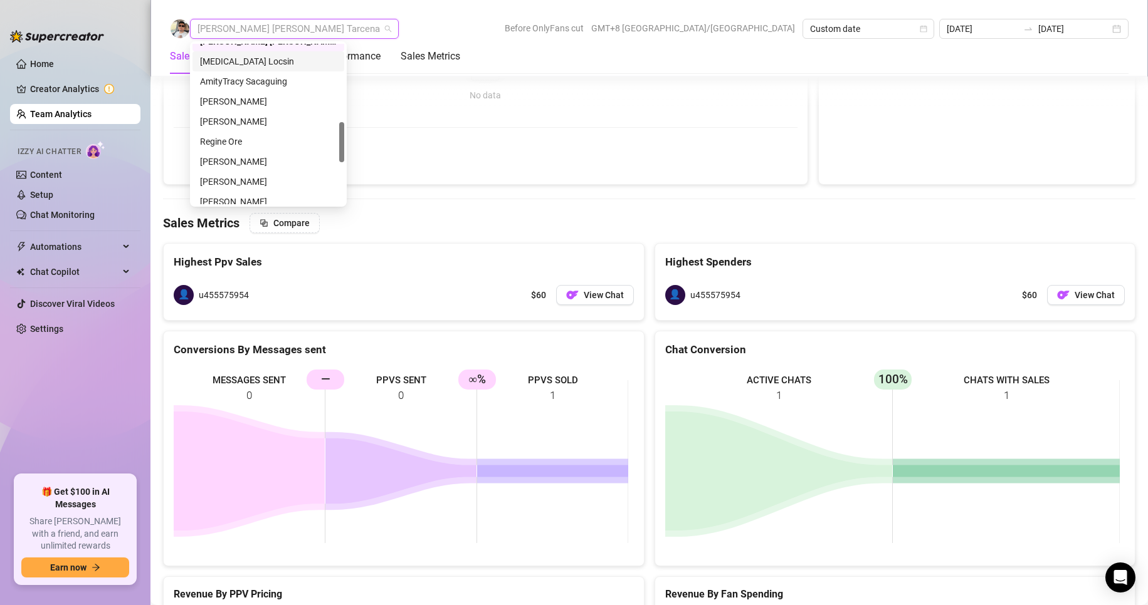
click at [226, 59] on div "[MEDICAL_DATA] Locsin" at bounding box center [268, 62] width 137 height 14
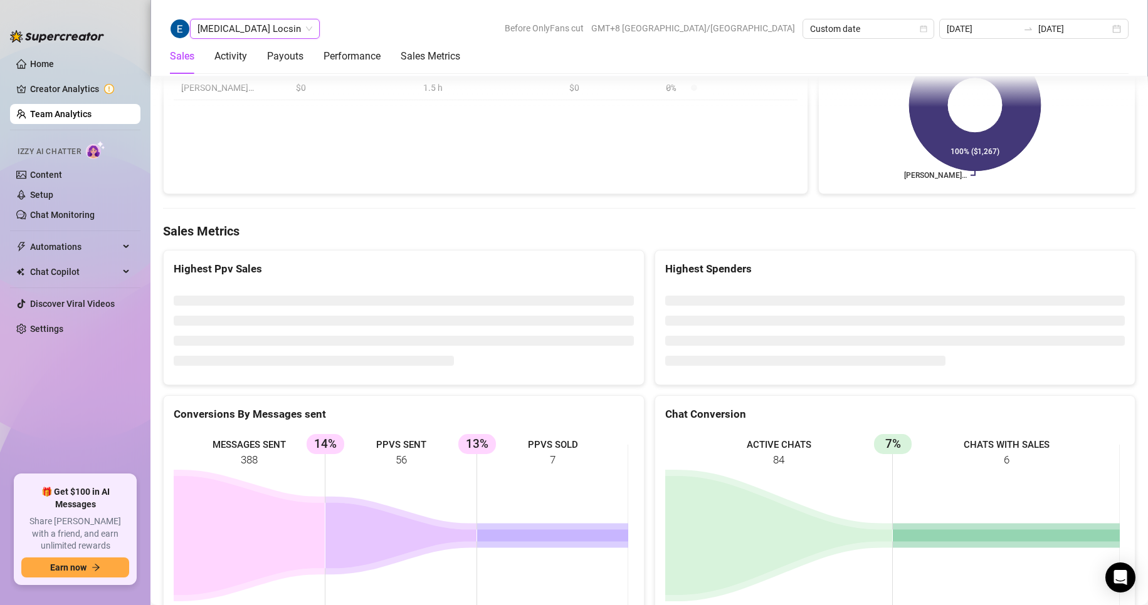
scroll to position [1730, 0]
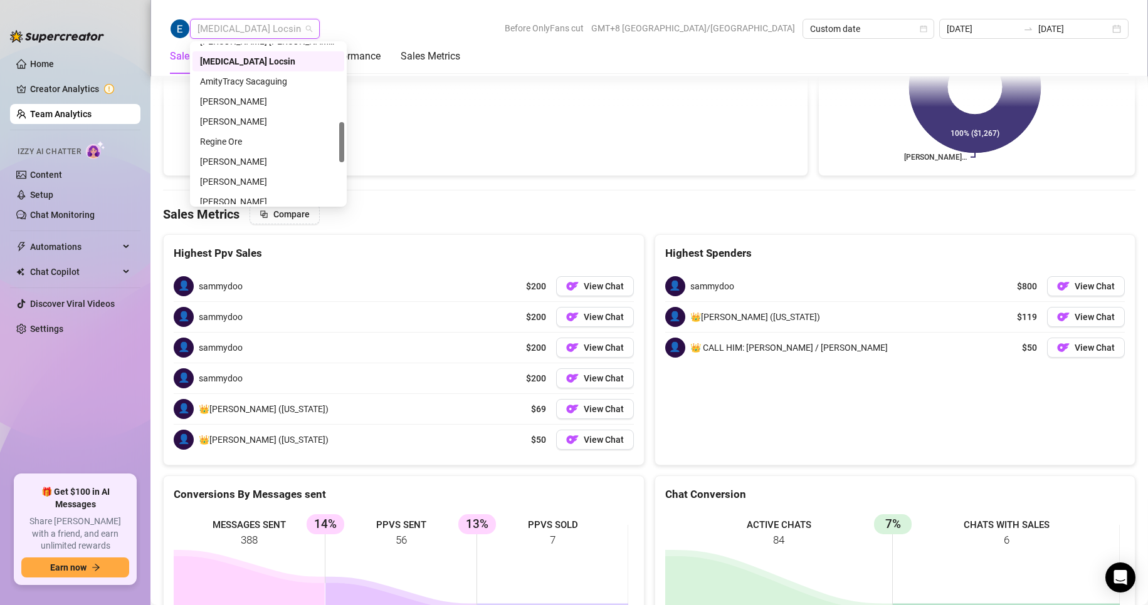
click at [226, 29] on span "[MEDICAL_DATA] Locsin" at bounding box center [254, 28] width 115 height 19
click at [231, 81] on div "AmityTracy Sacaguing" at bounding box center [268, 82] width 137 height 14
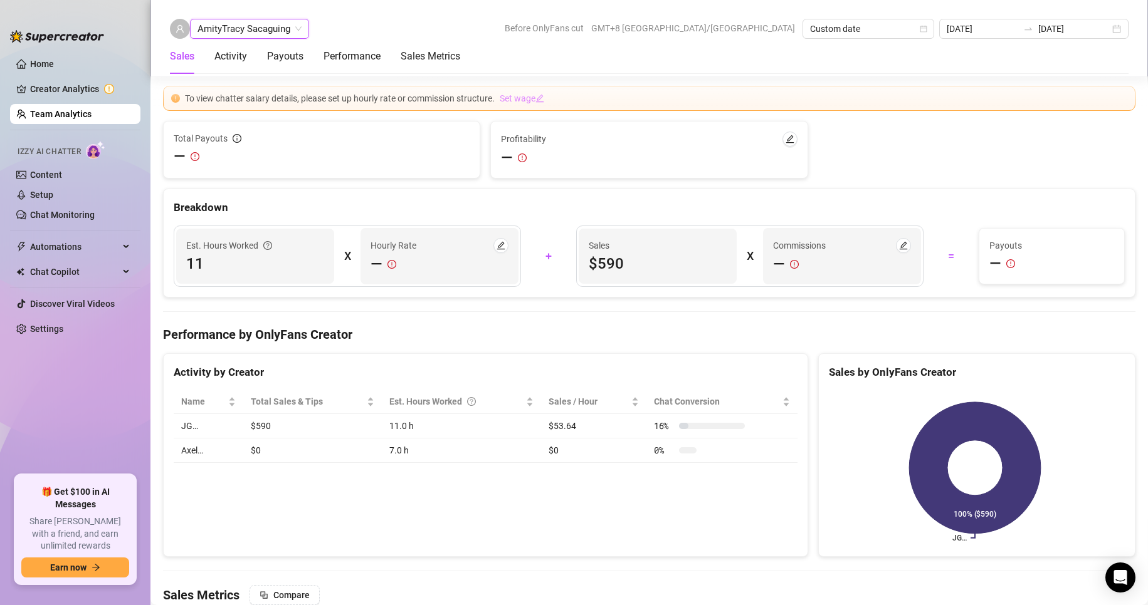
scroll to position [1730, 0]
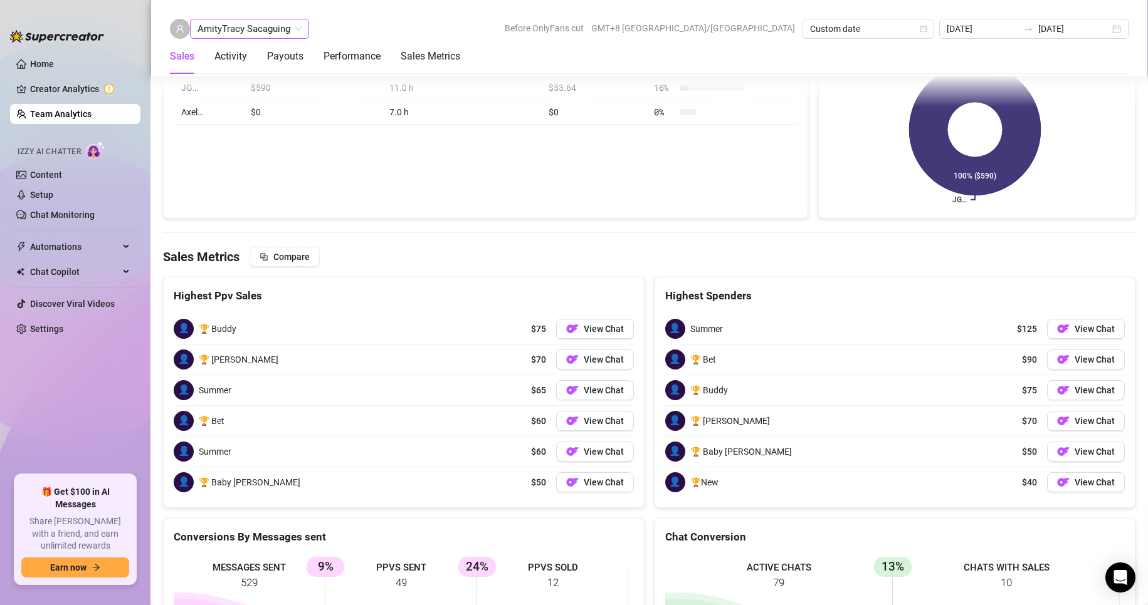
click at [239, 25] on span "AmityTracy Sacaguing" at bounding box center [249, 28] width 104 height 19
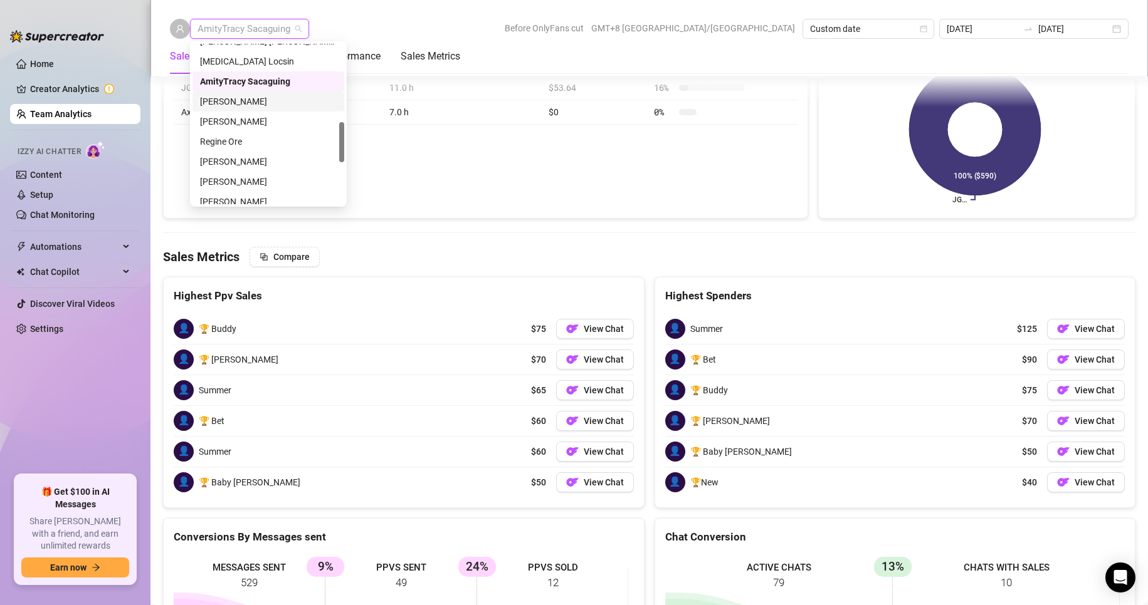
click at [238, 97] on div "[PERSON_NAME]" at bounding box center [268, 102] width 137 height 14
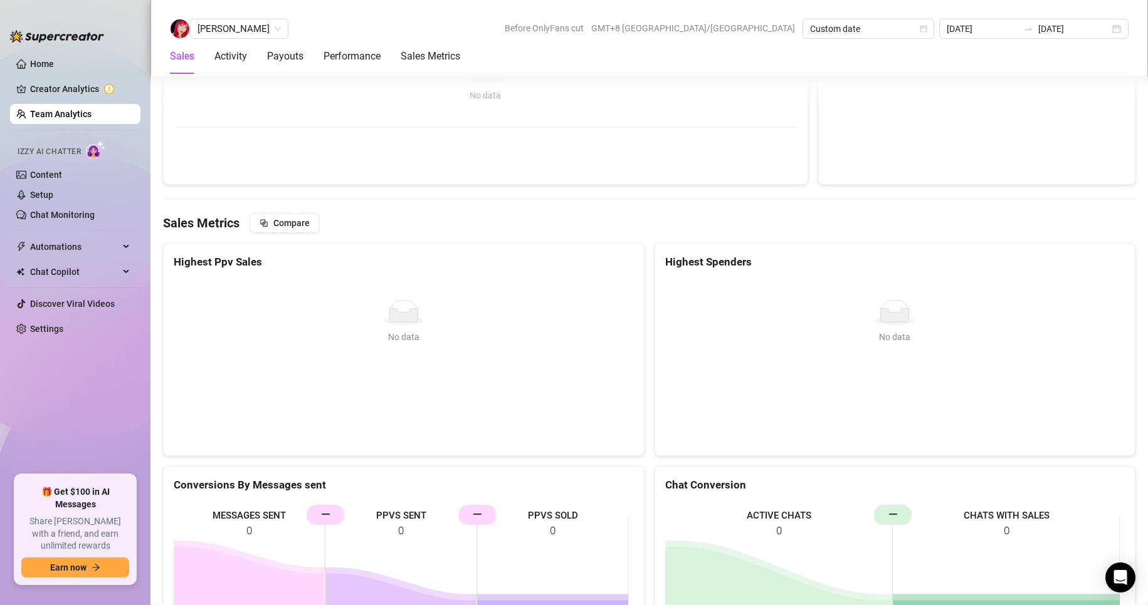
scroll to position [1606, 0]
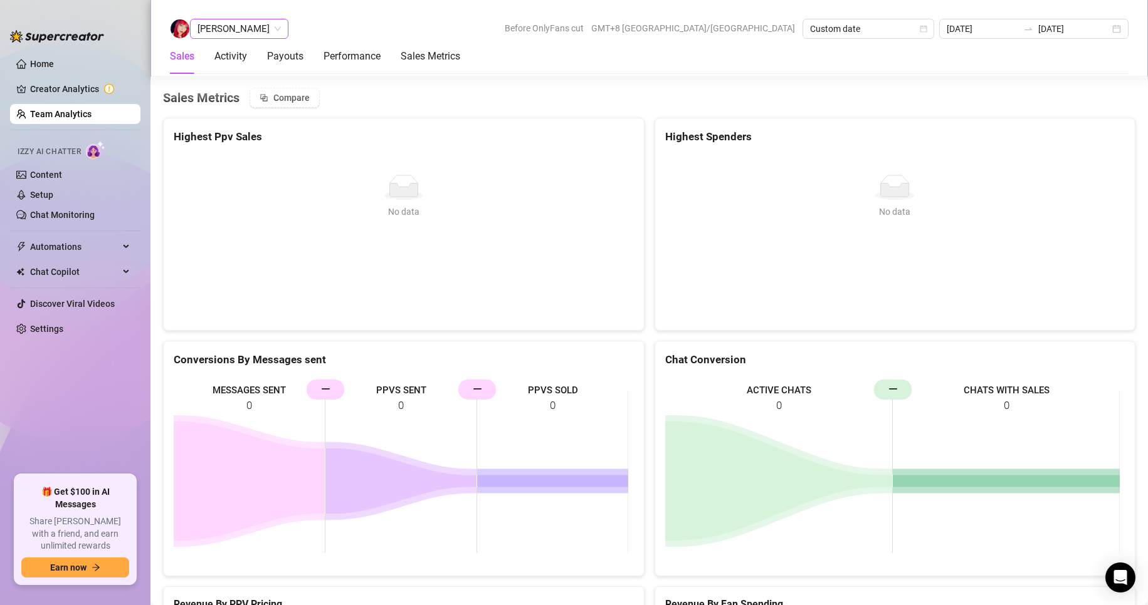
click at [243, 26] on span "[PERSON_NAME]" at bounding box center [238, 28] width 83 height 19
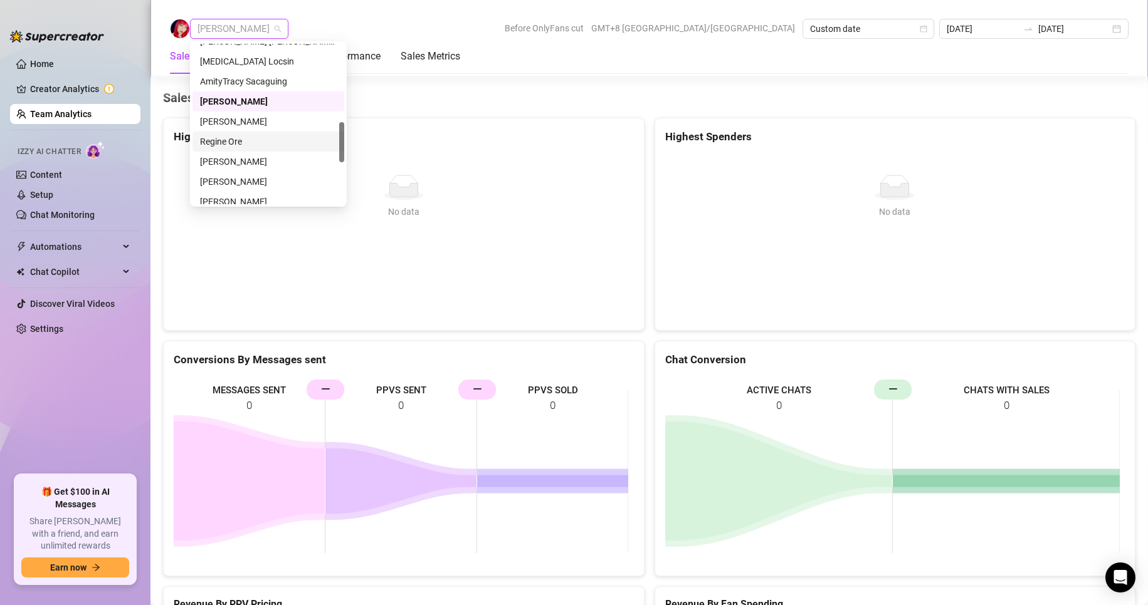
click at [227, 138] on div "Regine Ore" at bounding box center [268, 142] width 137 height 14
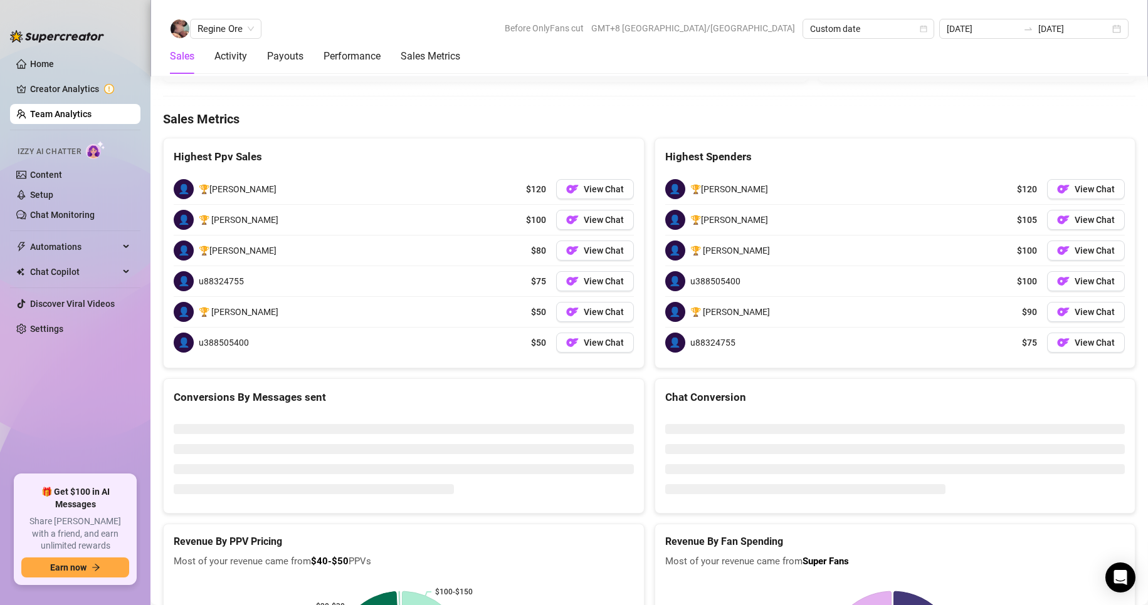
scroll to position [1855, 0]
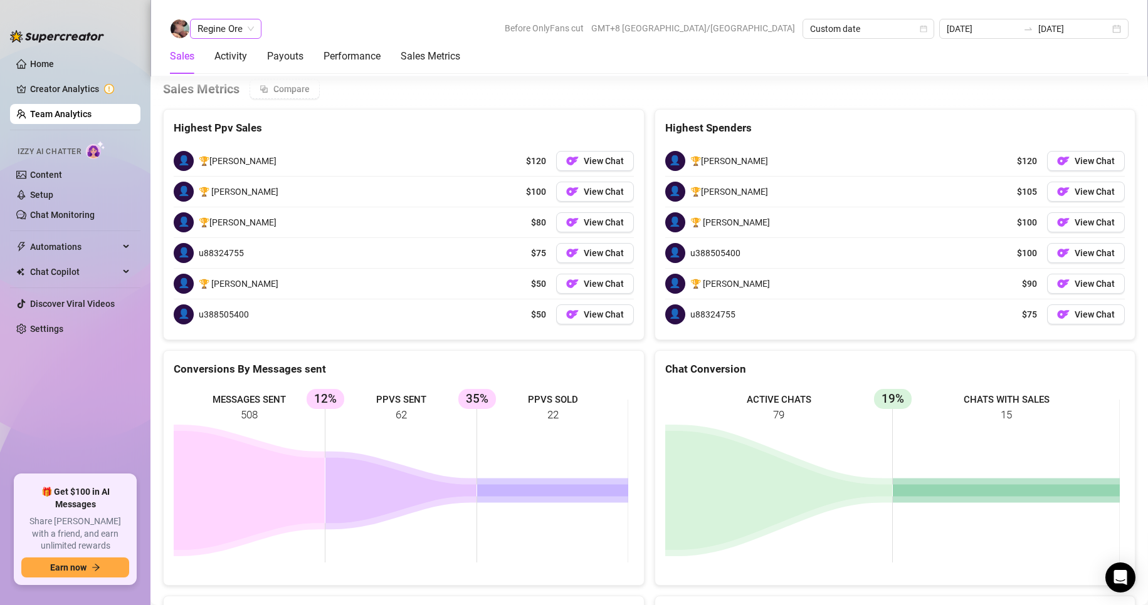
click at [231, 26] on span "Regine Ore" at bounding box center [225, 28] width 56 height 19
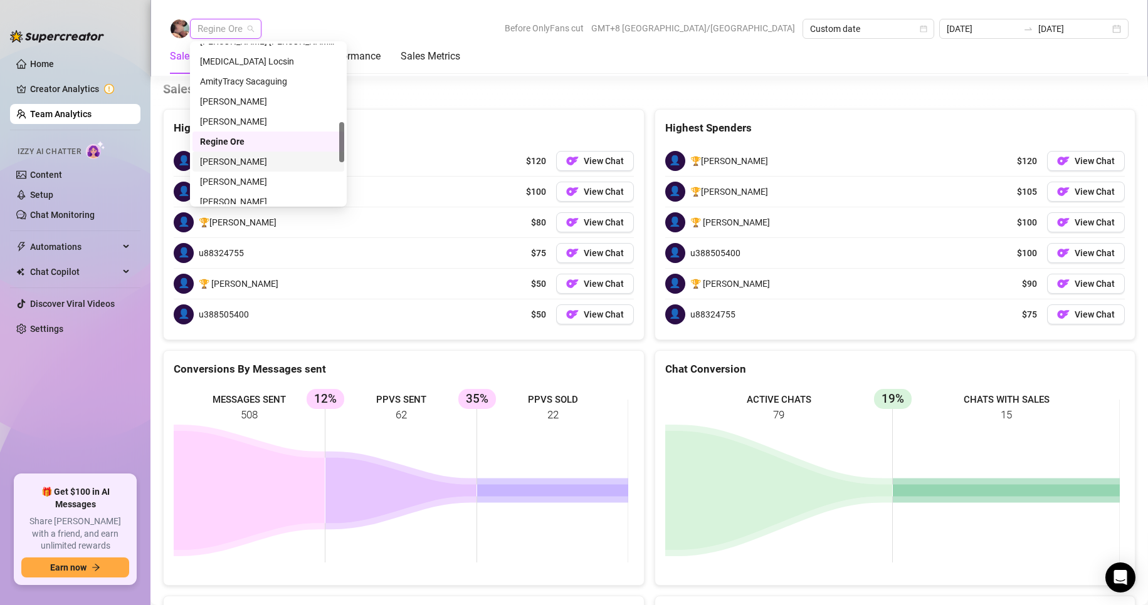
click at [237, 161] on div "[PERSON_NAME]" at bounding box center [268, 162] width 137 height 14
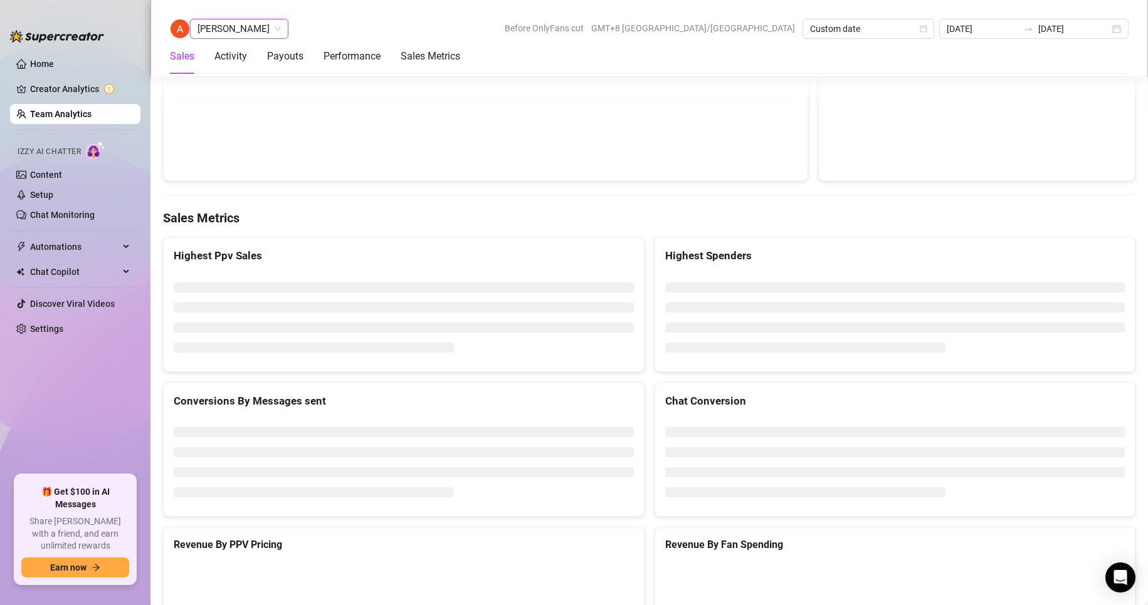
scroll to position [1969, 0]
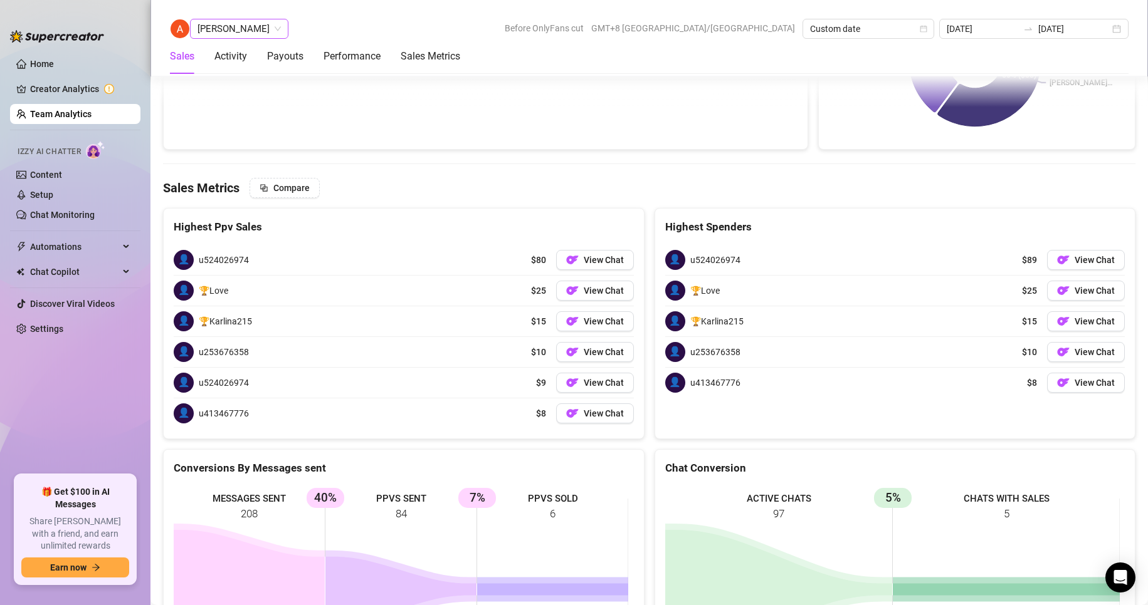
click at [228, 32] on span "[PERSON_NAME]" at bounding box center [238, 28] width 83 height 19
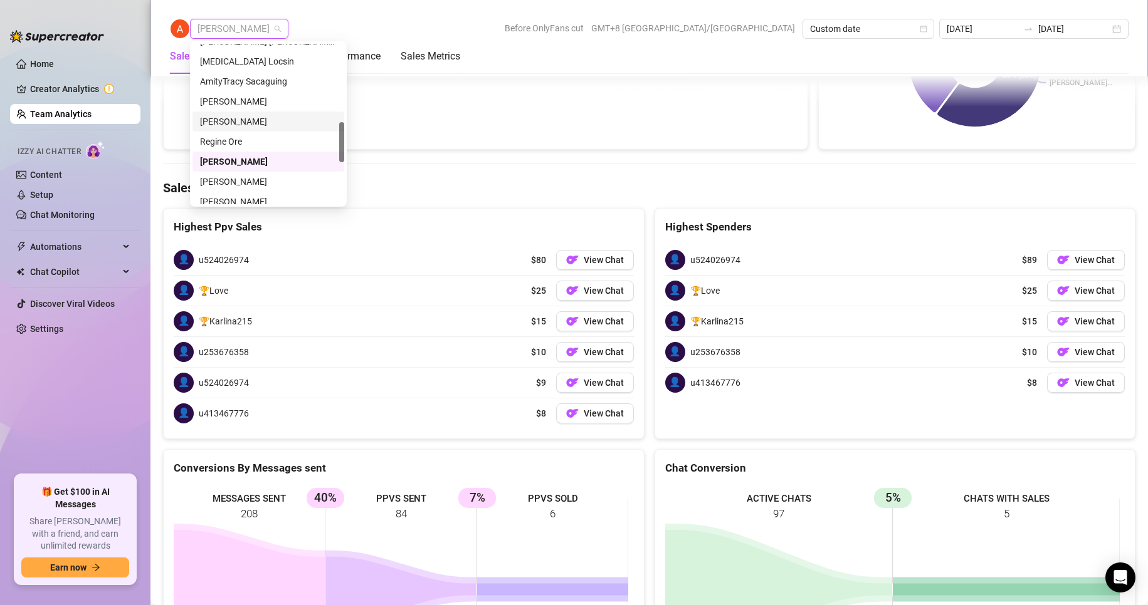
scroll to position [376, 0]
click at [238, 118] on div "[PERSON_NAME]" at bounding box center [268, 119] width 137 height 14
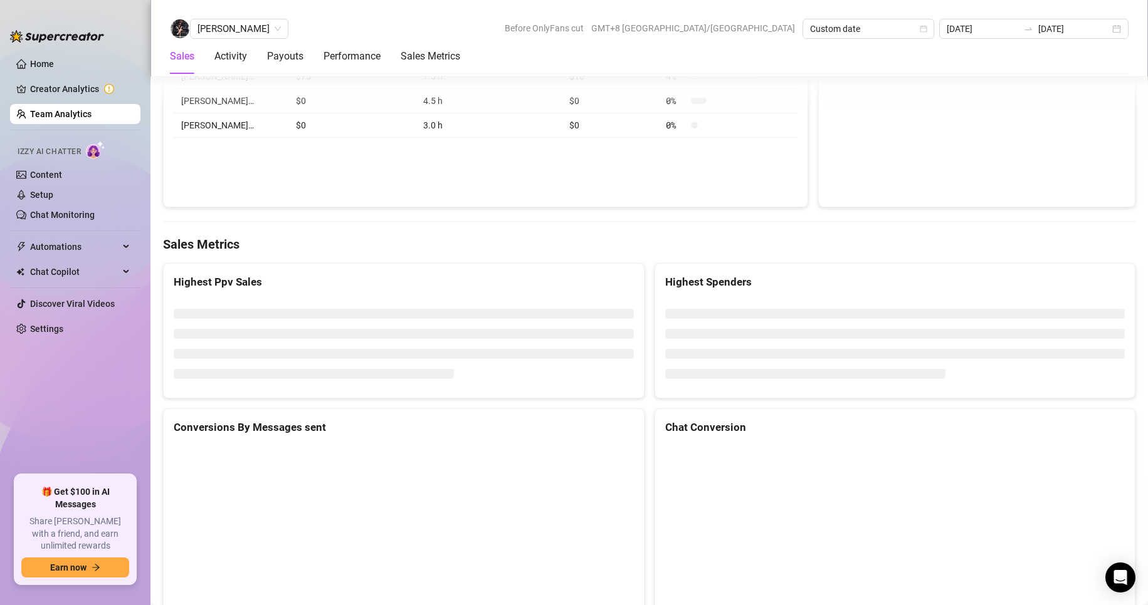
scroll to position [1913, 0]
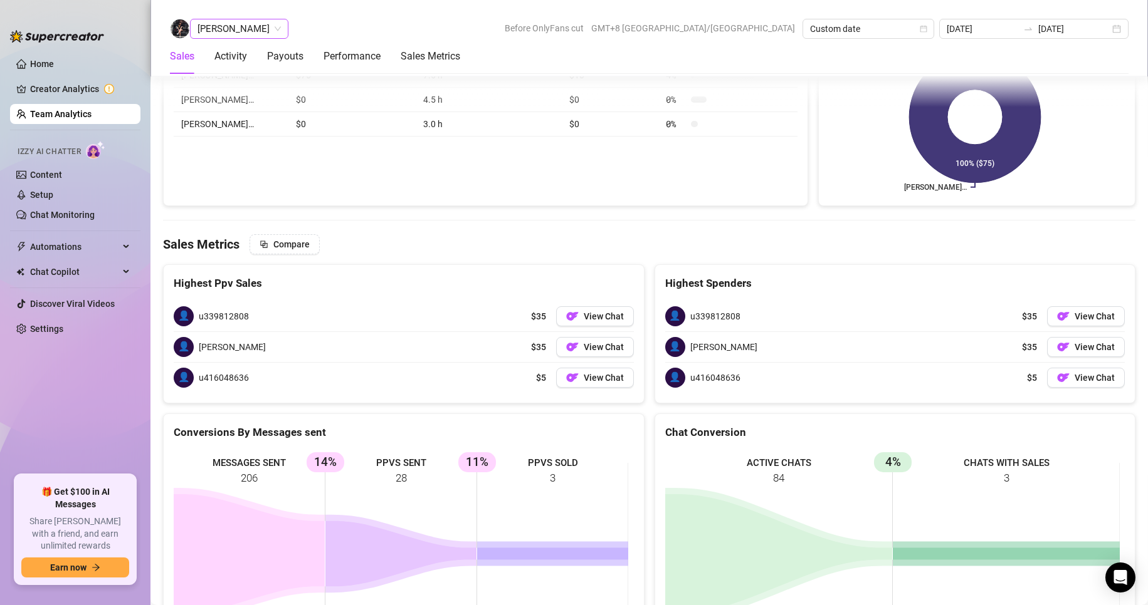
click at [248, 28] on span "[PERSON_NAME]" at bounding box center [238, 28] width 83 height 19
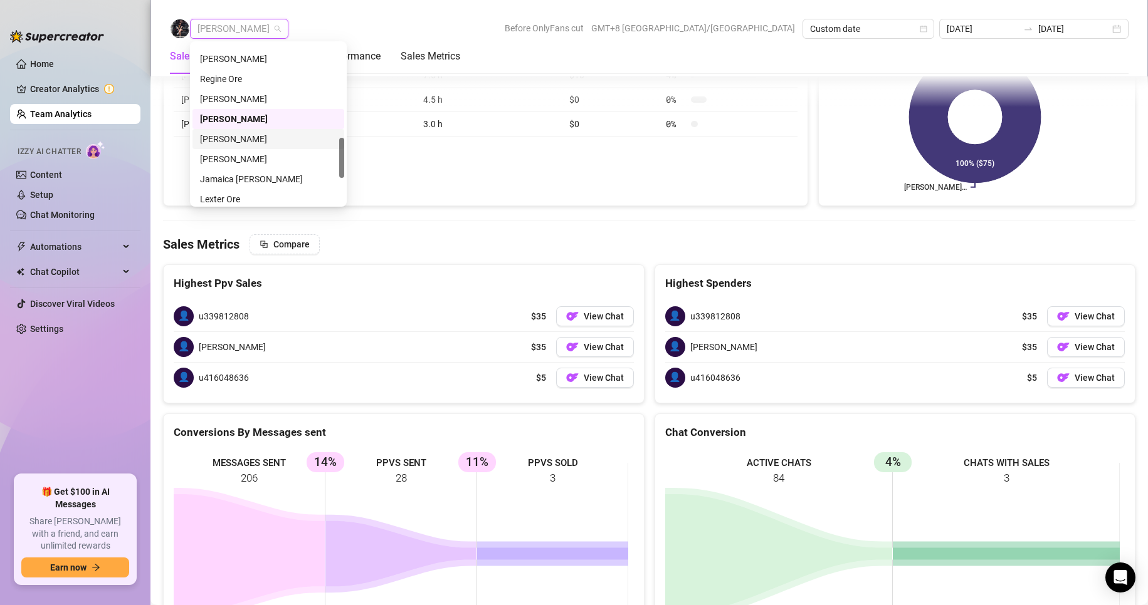
scroll to position [439, 0]
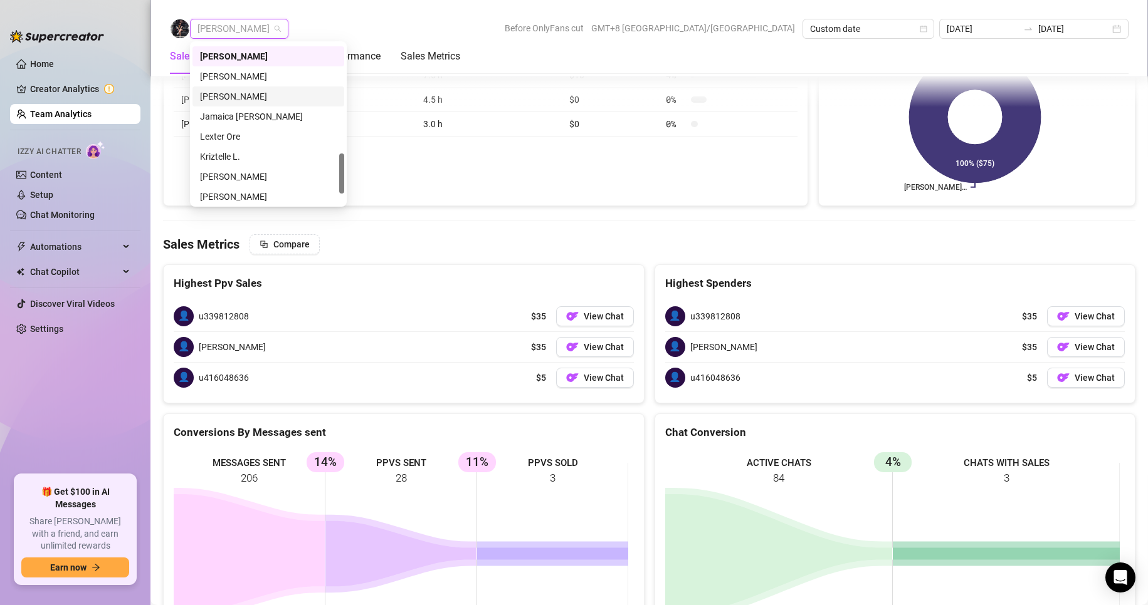
click at [232, 98] on div "[PERSON_NAME]" at bounding box center [268, 97] width 137 height 14
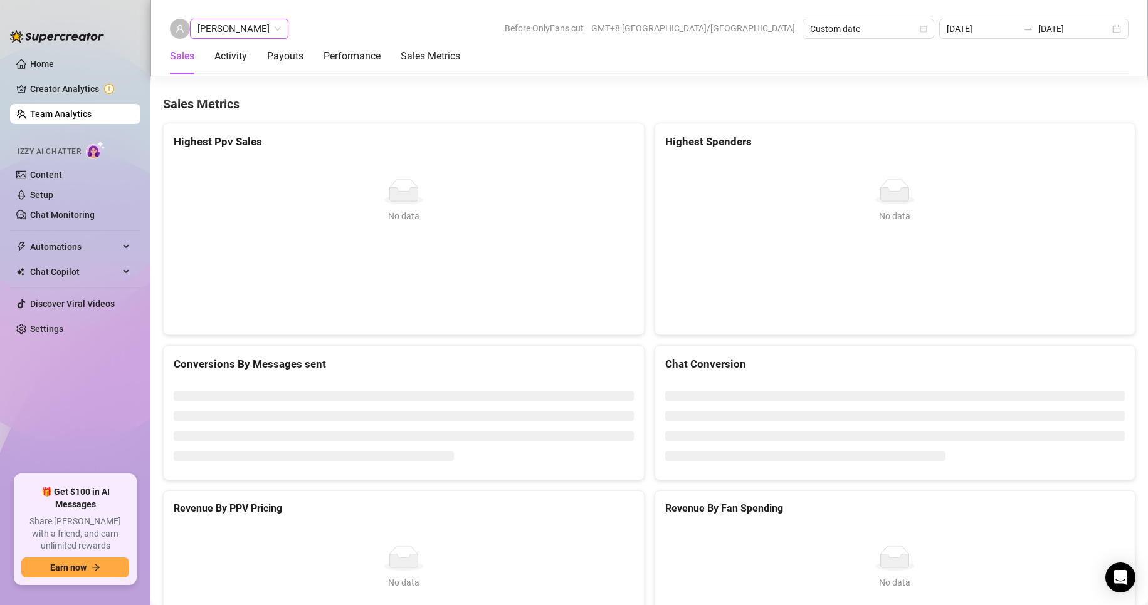
scroll to position [1606, 0]
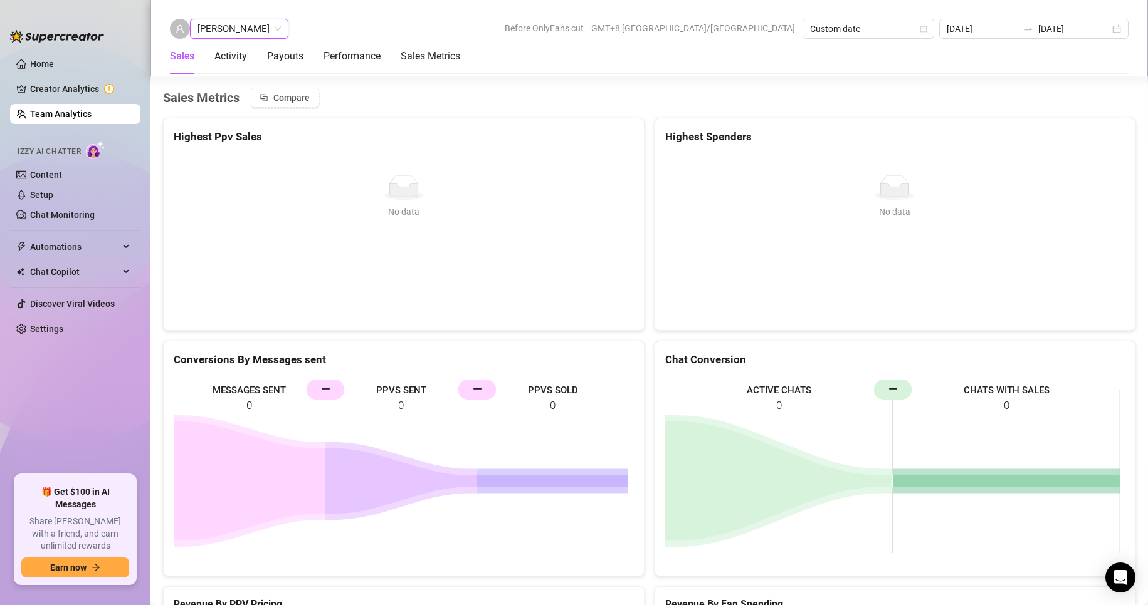
click at [251, 29] on span "[PERSON_NAME]" at bounding box center [238, 28] width 83 height 19
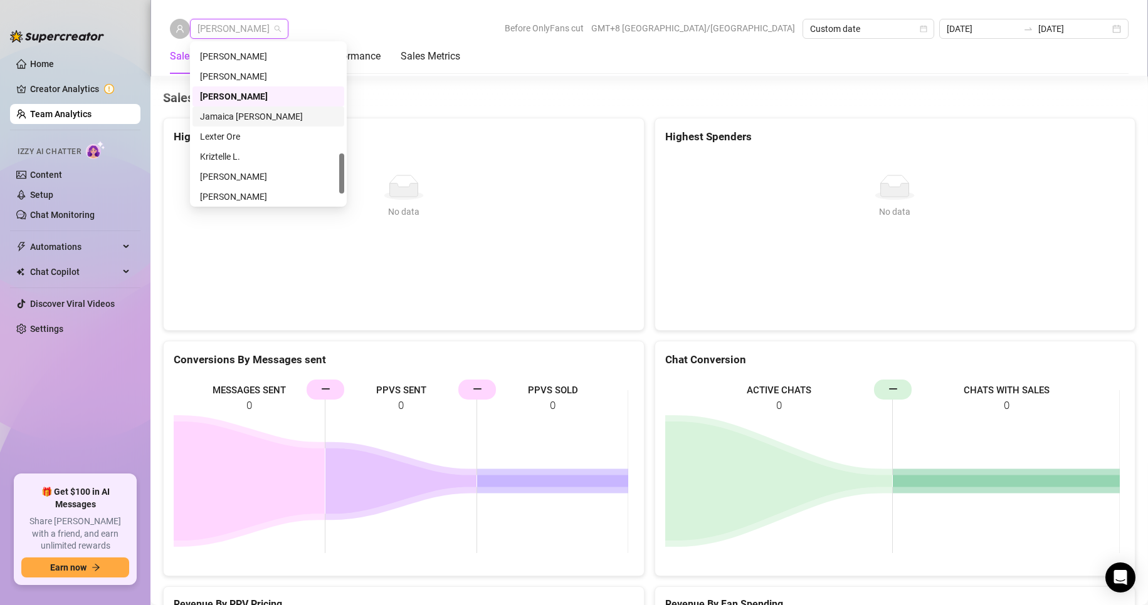
click at [234, 116] on div "Jamaica [PERSON_NAME]" at bounding box center [268, 117] width 137 height 14
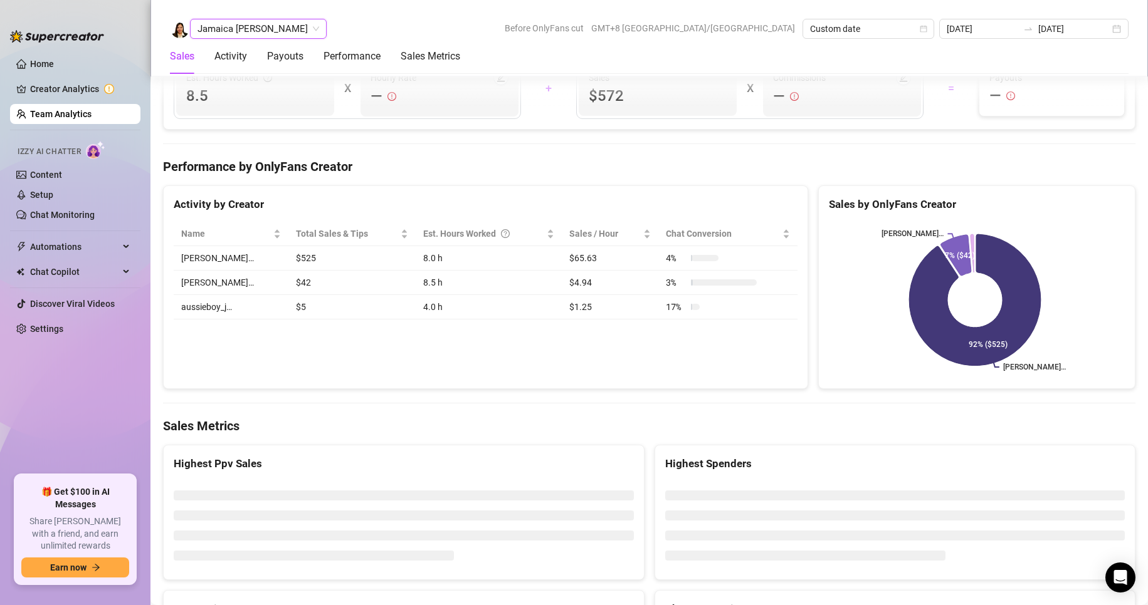
scroll to position [1958, 0]
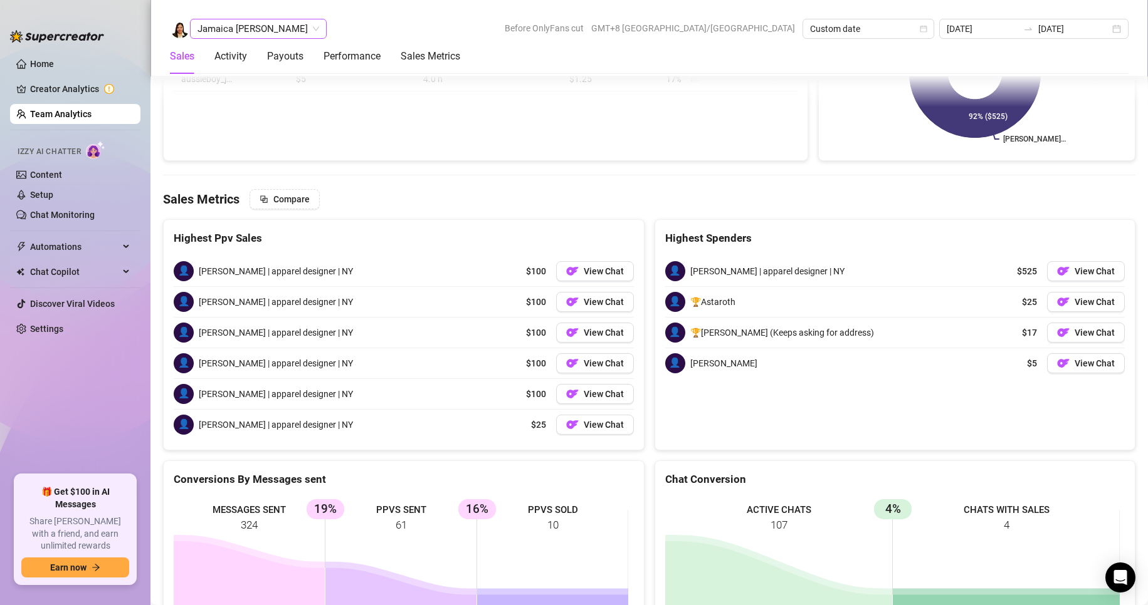
click at [246, 33] on span "Jamaica [PERSON_NAME]" at bounding box center [258, 28] width 122 height 19
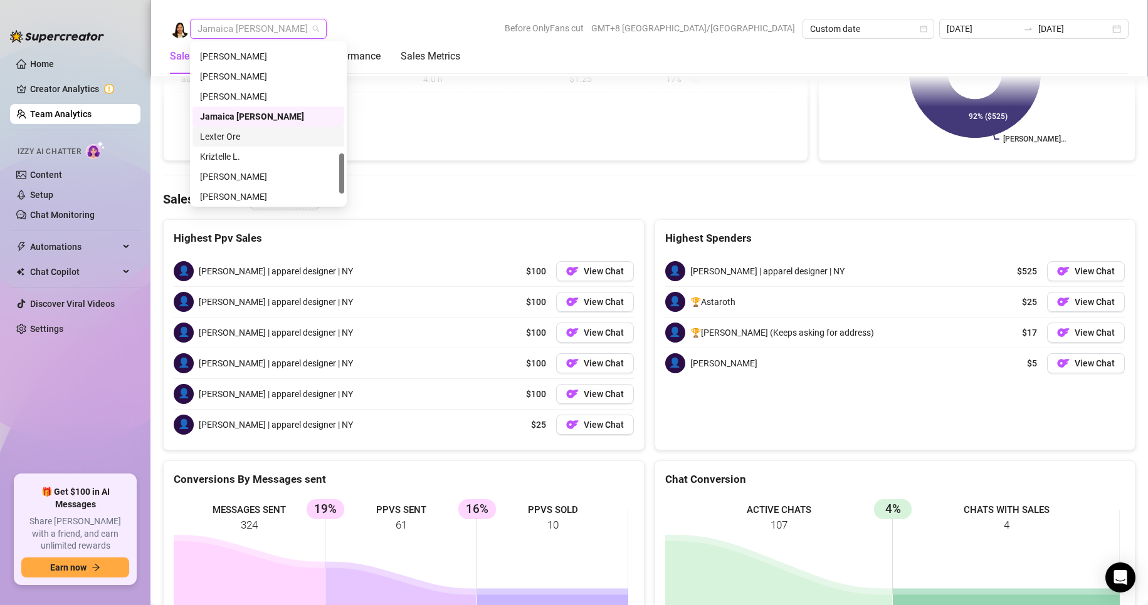
click at [226, 131] on div "Lexter Ore" at bounding box center [268, 137] width 137 height 14
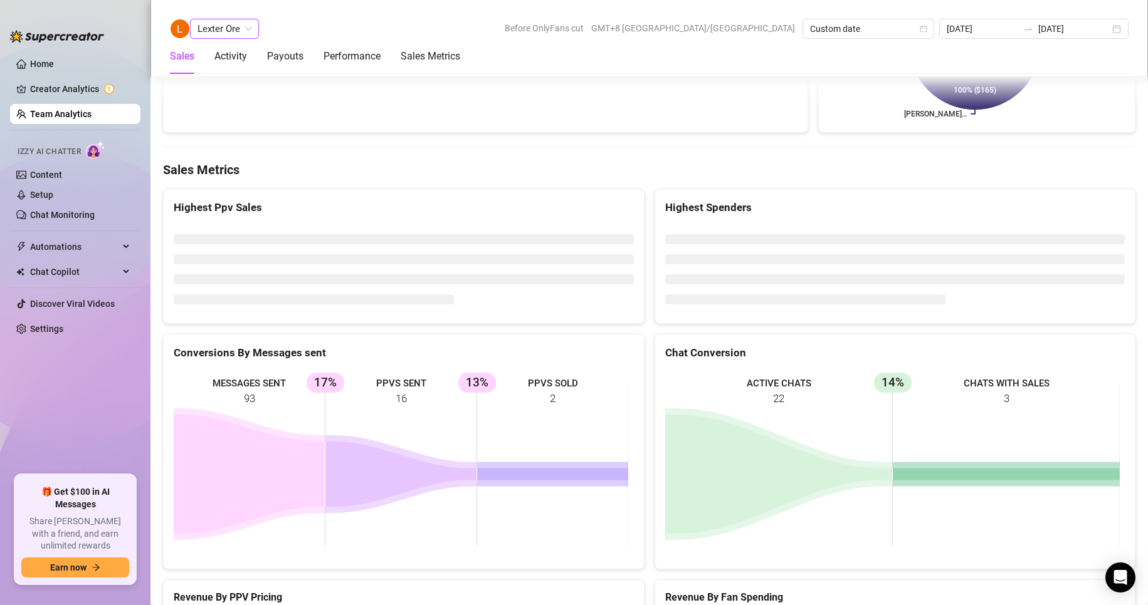
scroll to position [1608, 0]
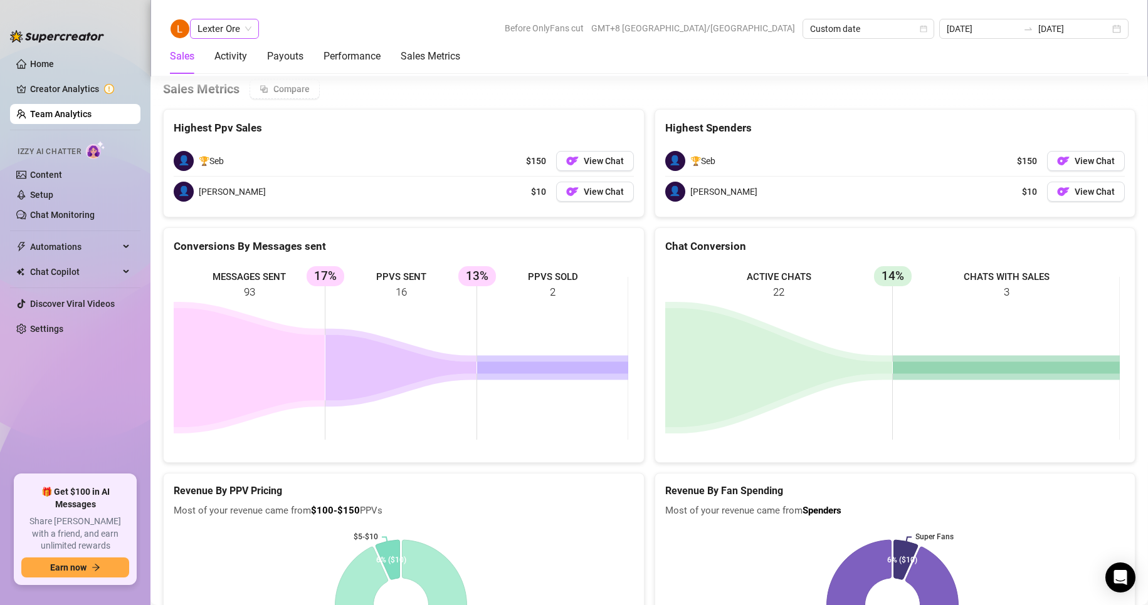
click at [236, 31] on span "Lexter Ore" at bounding box center [224, 28] width 54 height 19
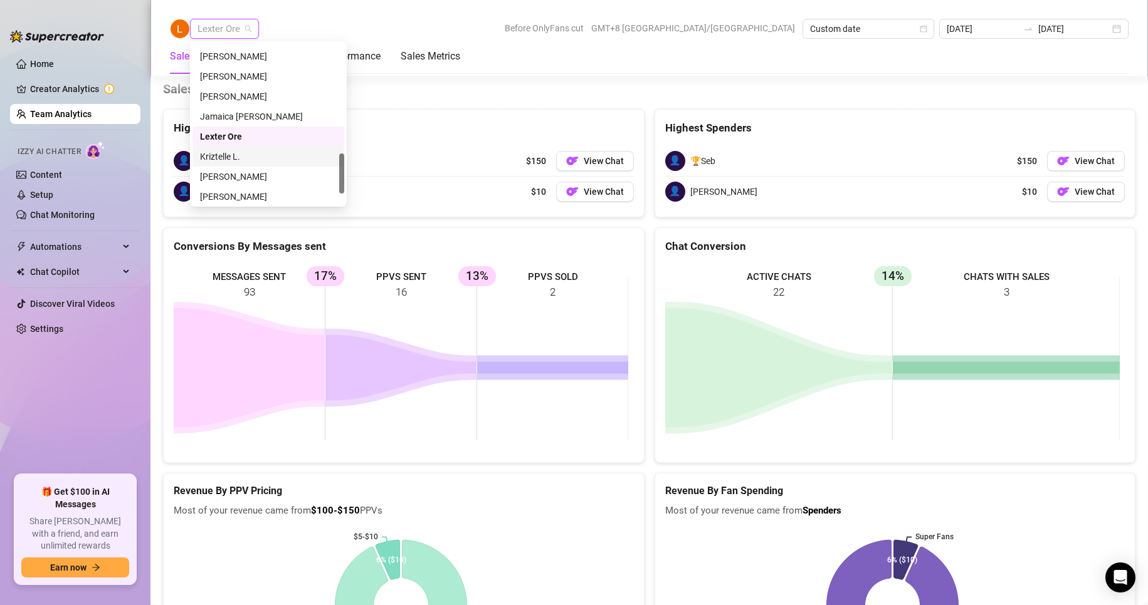
click at [228, 153] on div "Kriztelle L." at bounding box center [268, 157] width 137 height 14
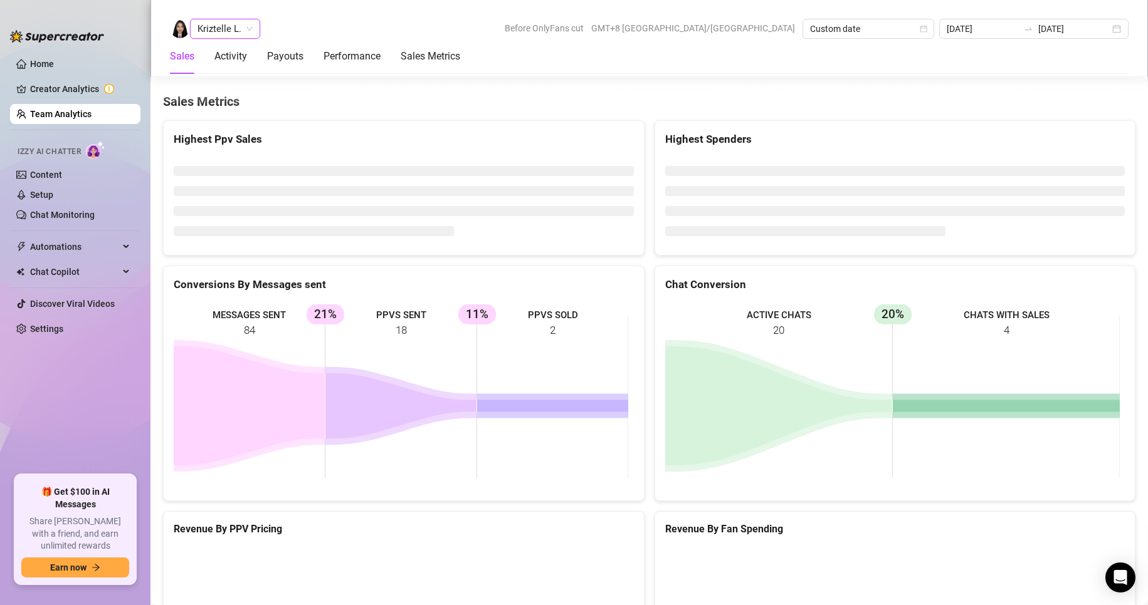
scroll to position [1863, 0]
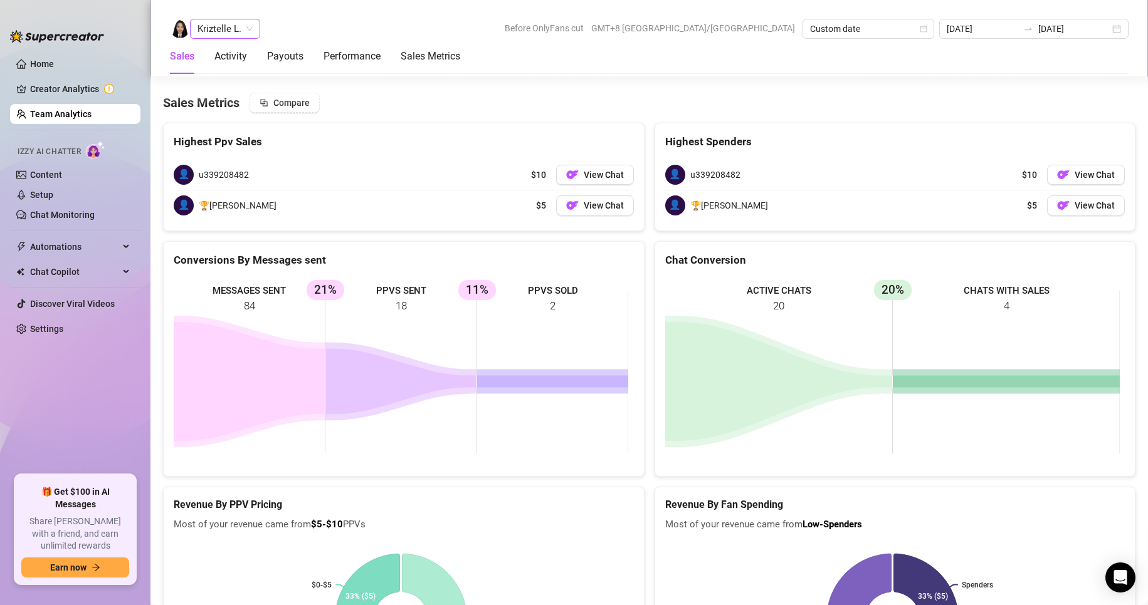
drag, startPoint x: 231, startPoint y: 14, endPoint x: 232, endPoint y: 22, distance: 8.2
click at [231, 15] on div "Kriztelle L. Before OnlyFans cut GMT+8 [GEOGRAPHIC_DATA]/[GEOGRAPHIC_DATA] Cust…" at bounding box center [648, 38] width 997 height 76
click at [232, 25] on span "Kriztelle L." at bounding box center [224, 28] width 55 height 19
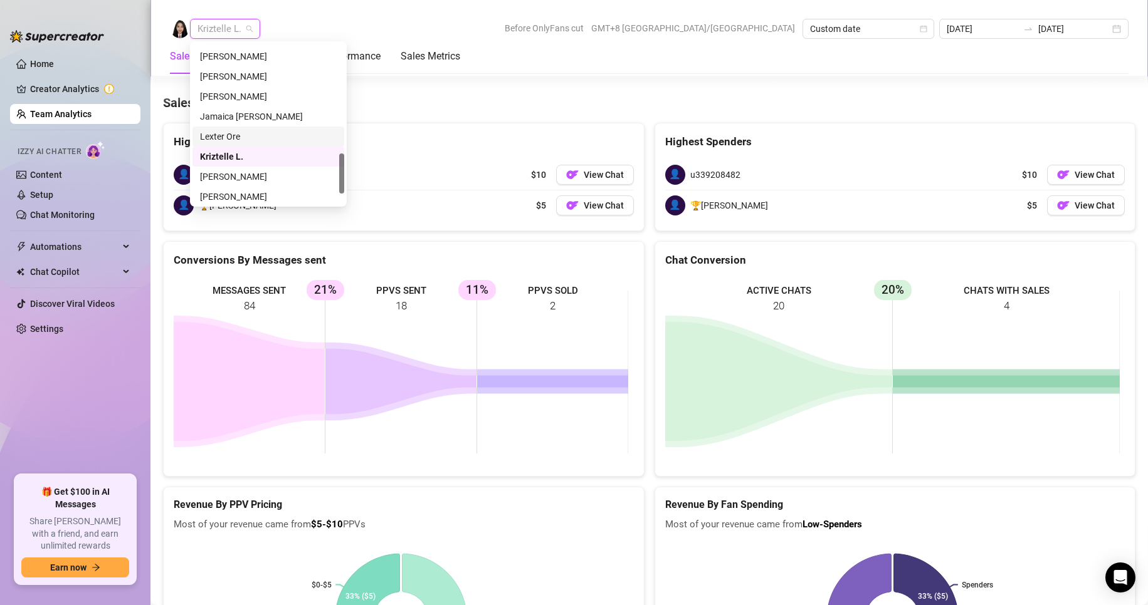
scroll to position [481, 0]
click at [233, 133] on div "[PERSON_NAME]" at bounding box center [268, 134] width 137 height 14
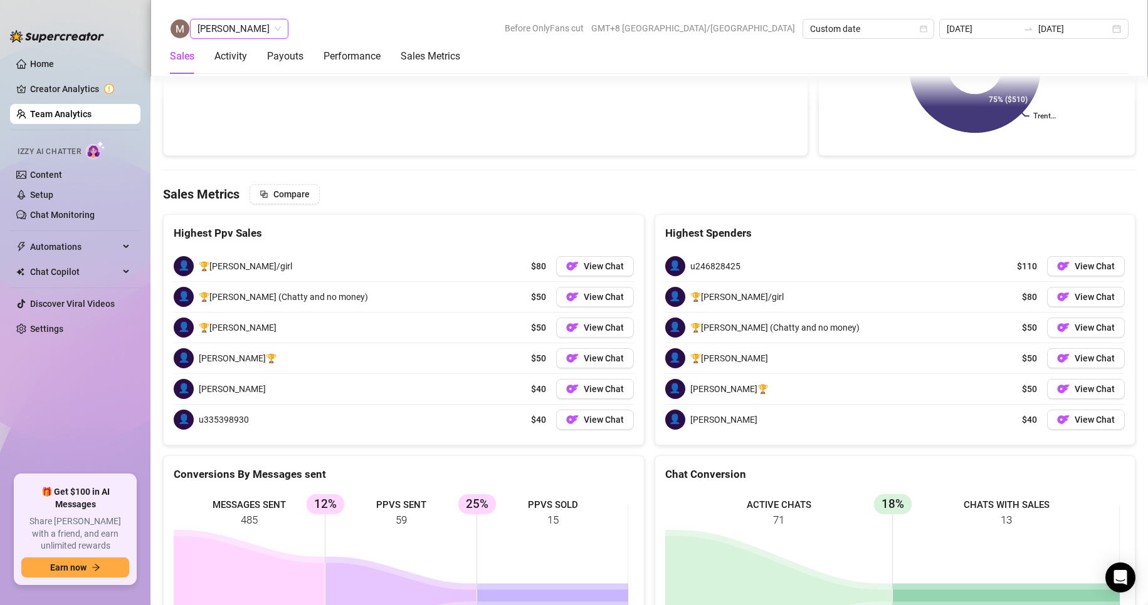
scroll to position [2127, 0]
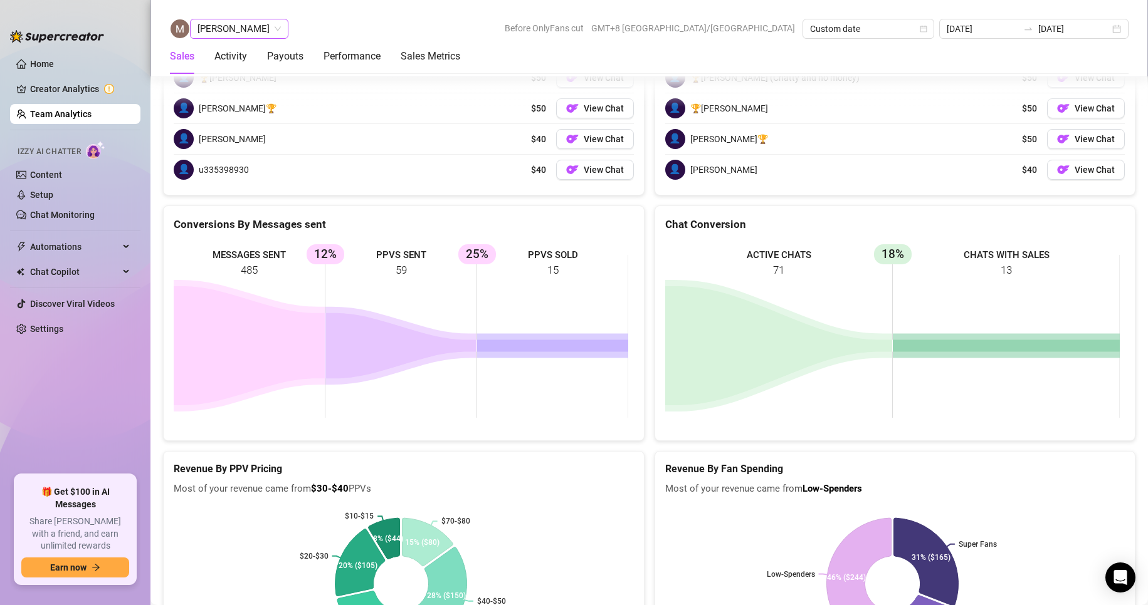
click at [231, 27] on span "[PERSON_NAME]" at bounding box center [238, 28] width 83 height 19
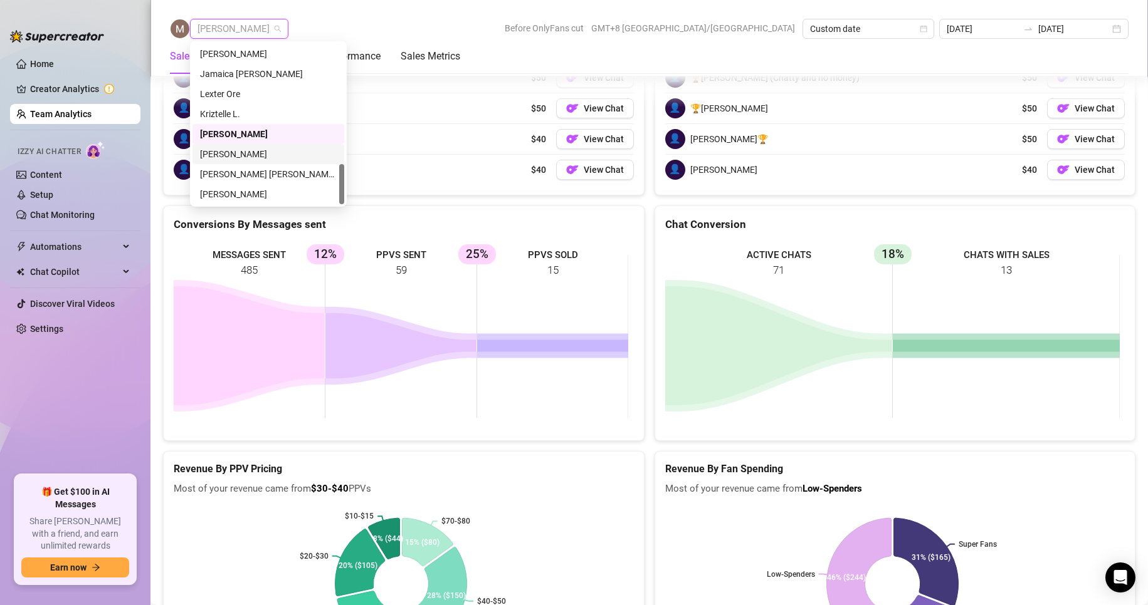
click at [222, 147] on div "[PERSON_NAME]" at bounding box center [268, 154] width 137 height 14
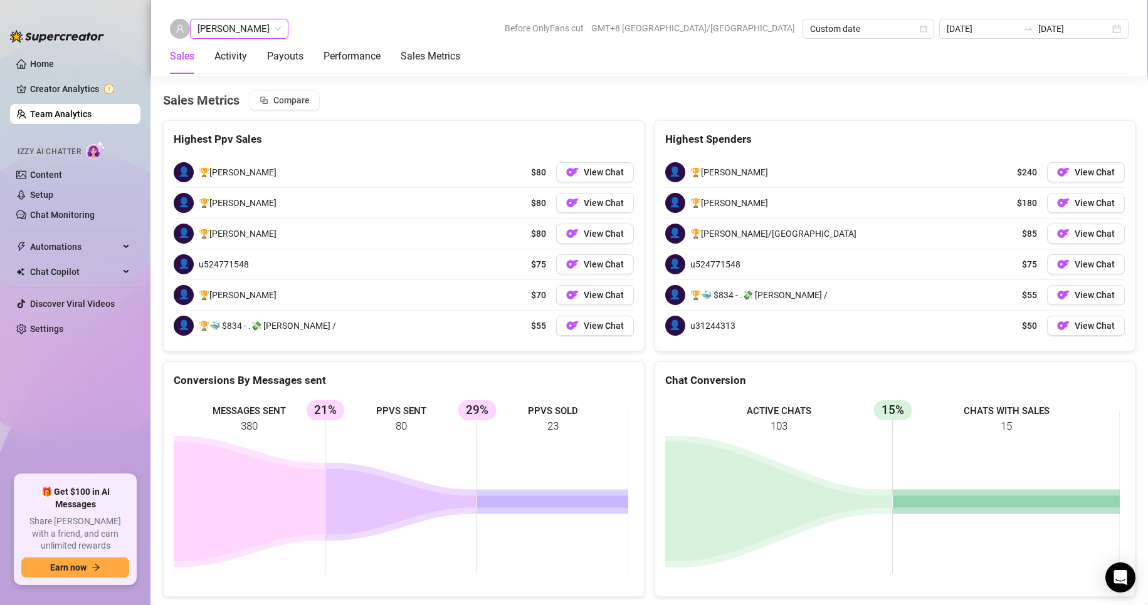
scroll to position [2007, 0]
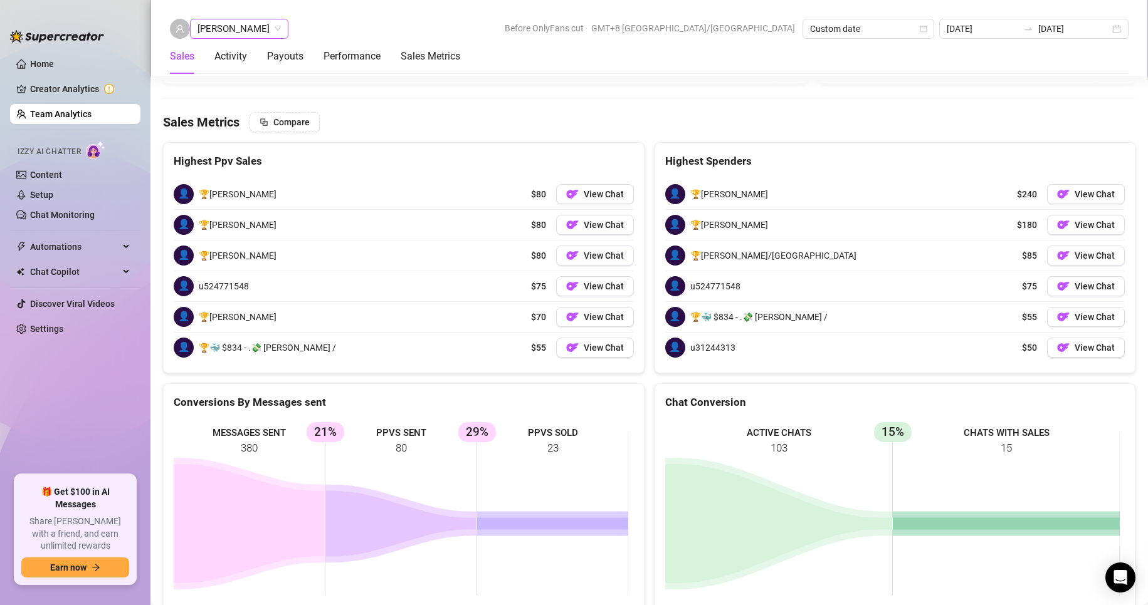
click at [219, 28] on span "[PERSON_NAME]" at bounding box center [238, 28] width 83 height 19
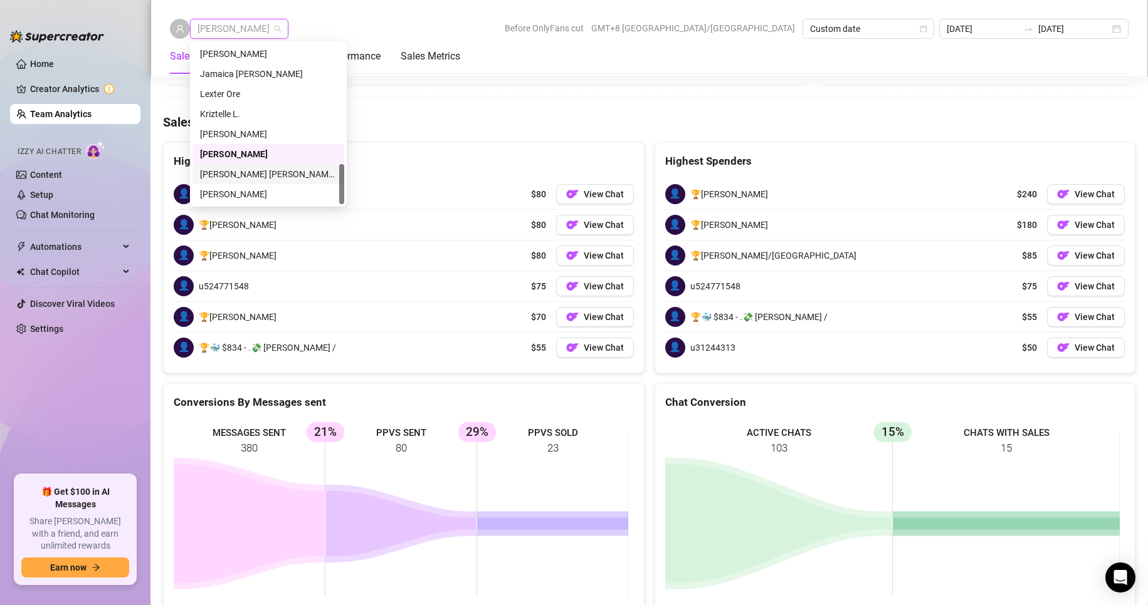
click at [234, 166] on div "[PERSON_NAME] [PERSON_NAME] Tayre" at bounding box center [268, 174] width 152 height 20
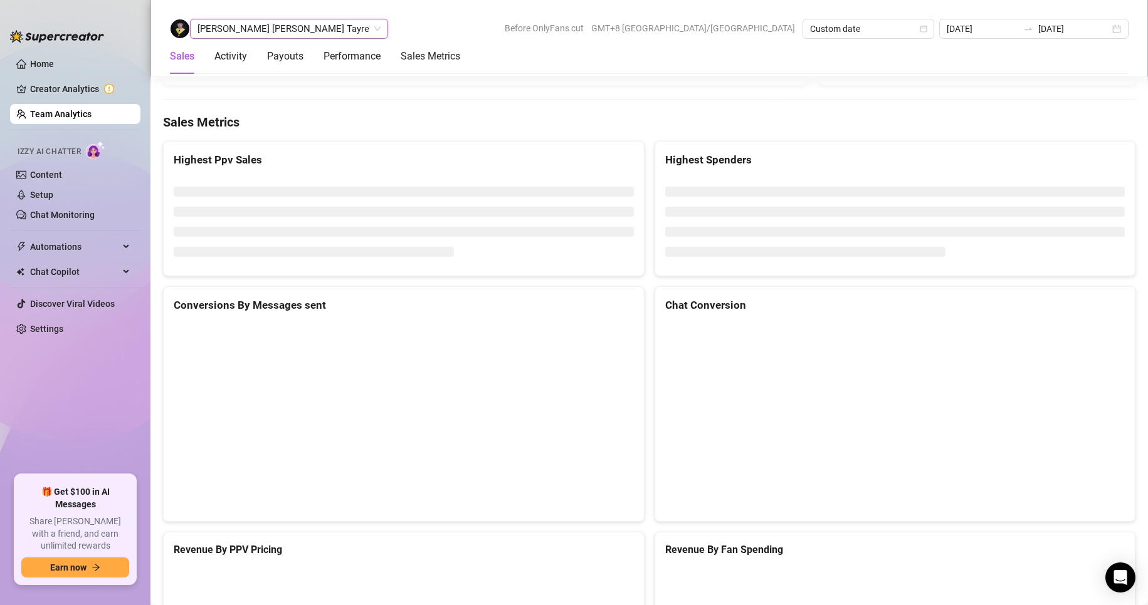
scroll to position [1994, 0]
